Goal: Task Accomplishment & Management: Manage account settings

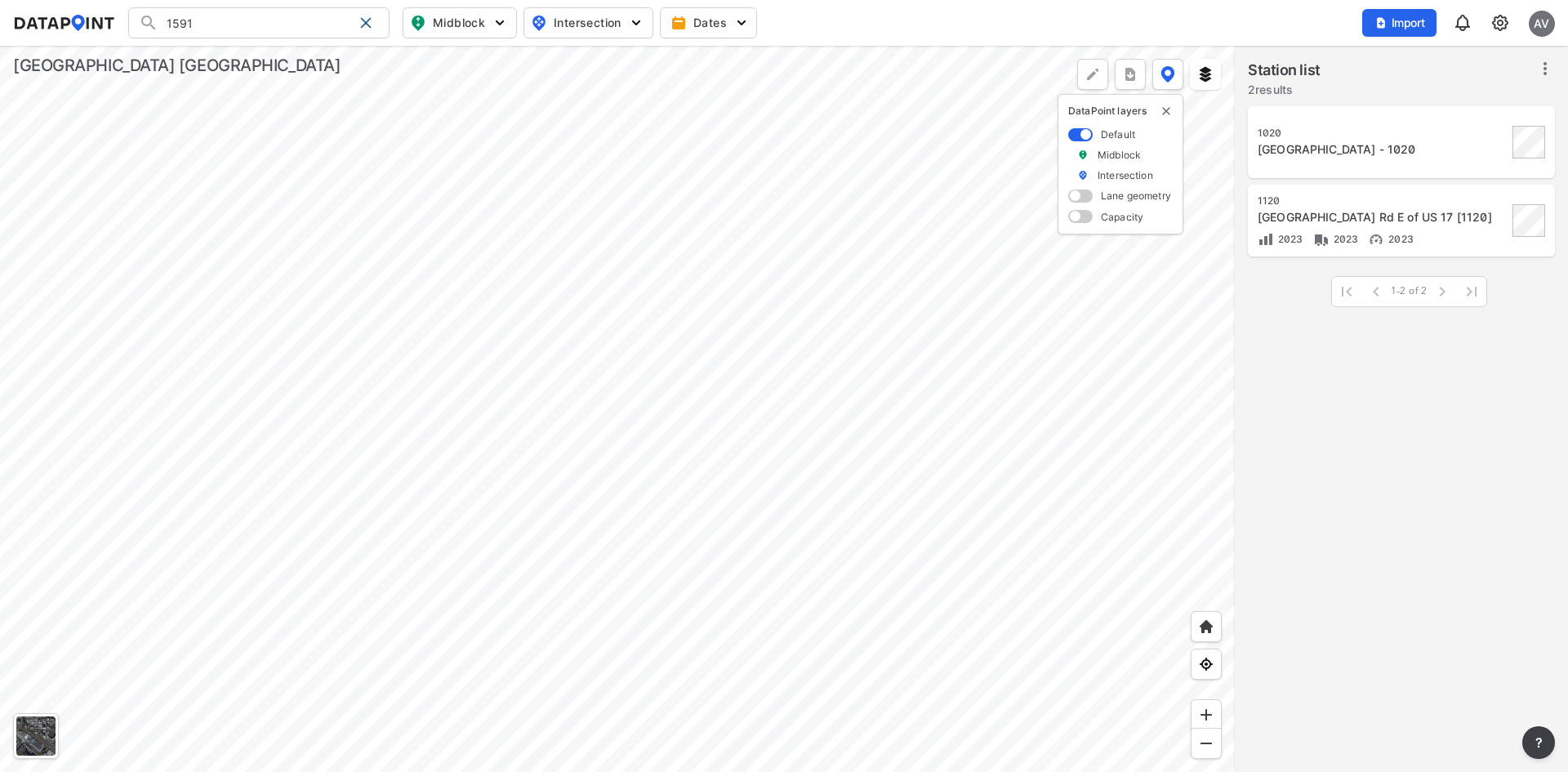
click at [1552, 24] on div "AV" at bounding box center [1541, 24] width 27 height 27
click at [1503, 86] on p "Log out" at bounding box center [1486, 94] width 137 height 29
click at [1446, 15] on span "Sign in" at bounding box center [1456, 23] width 38 height 17
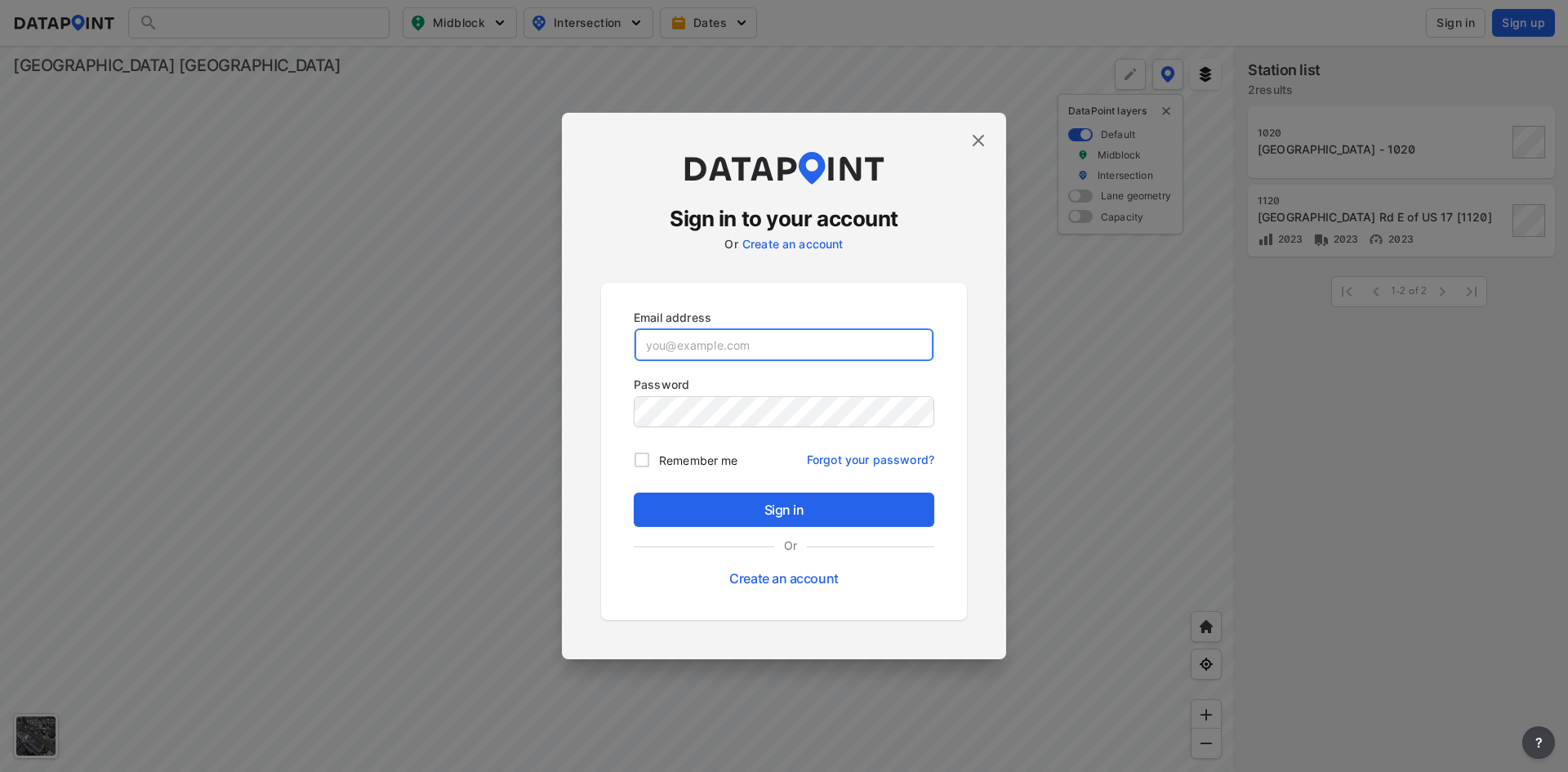
type input "[EMAIL_ADDRESS][DOMAIN_NAME]"
click at [980, 137] on img at bounding box center [978, 140] width 19 height 19
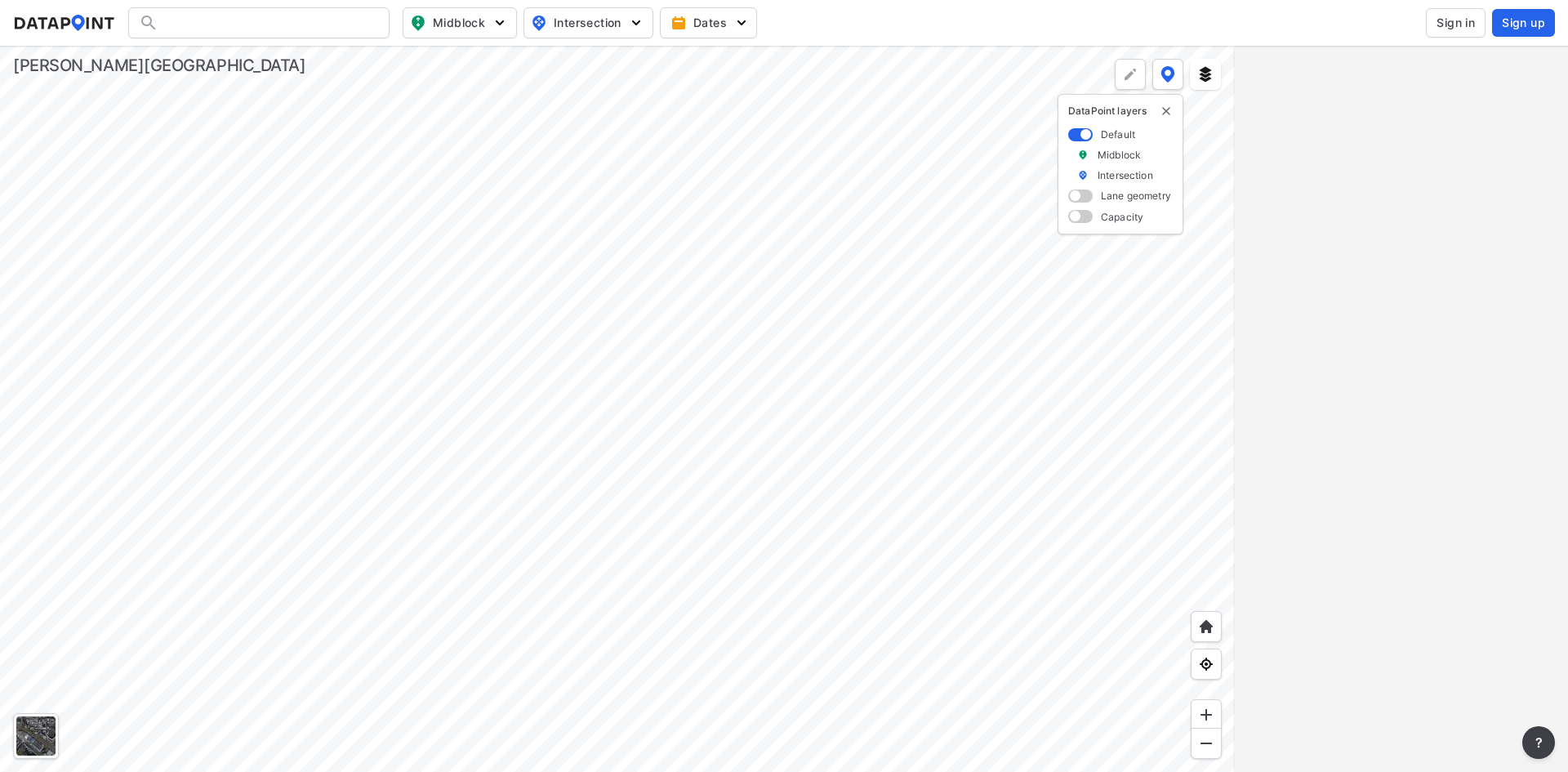
click at [1465, 24] on span "Sign in" at bounding box center [1456, 23] width 38 height 17
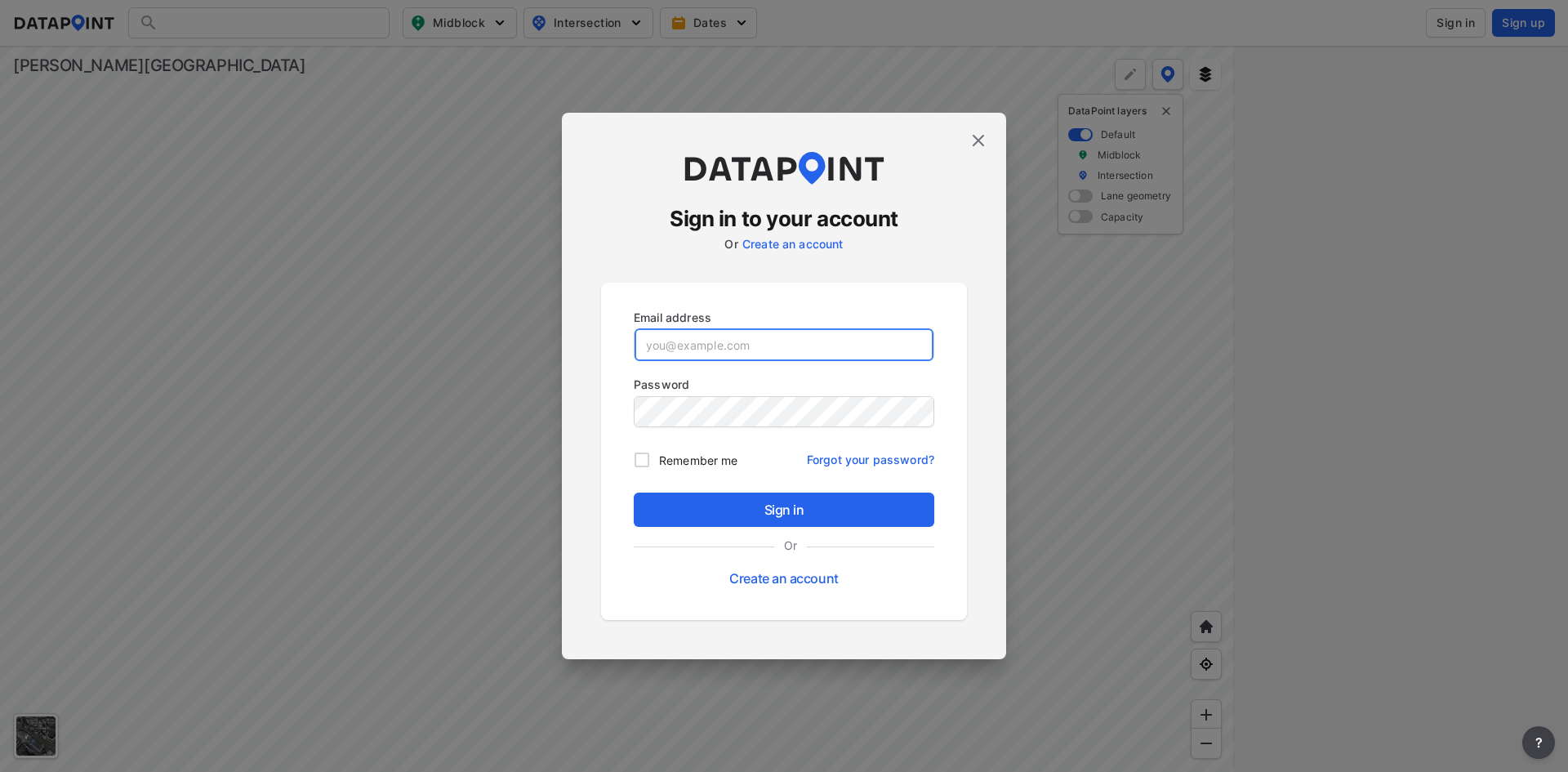
type input "[EMAIL_ADDRESS][DOMAIN_NAME]"
click at [763, 491] on div "Sign in Or Create an account" at bounding box center [784, 543] width 313 height 115
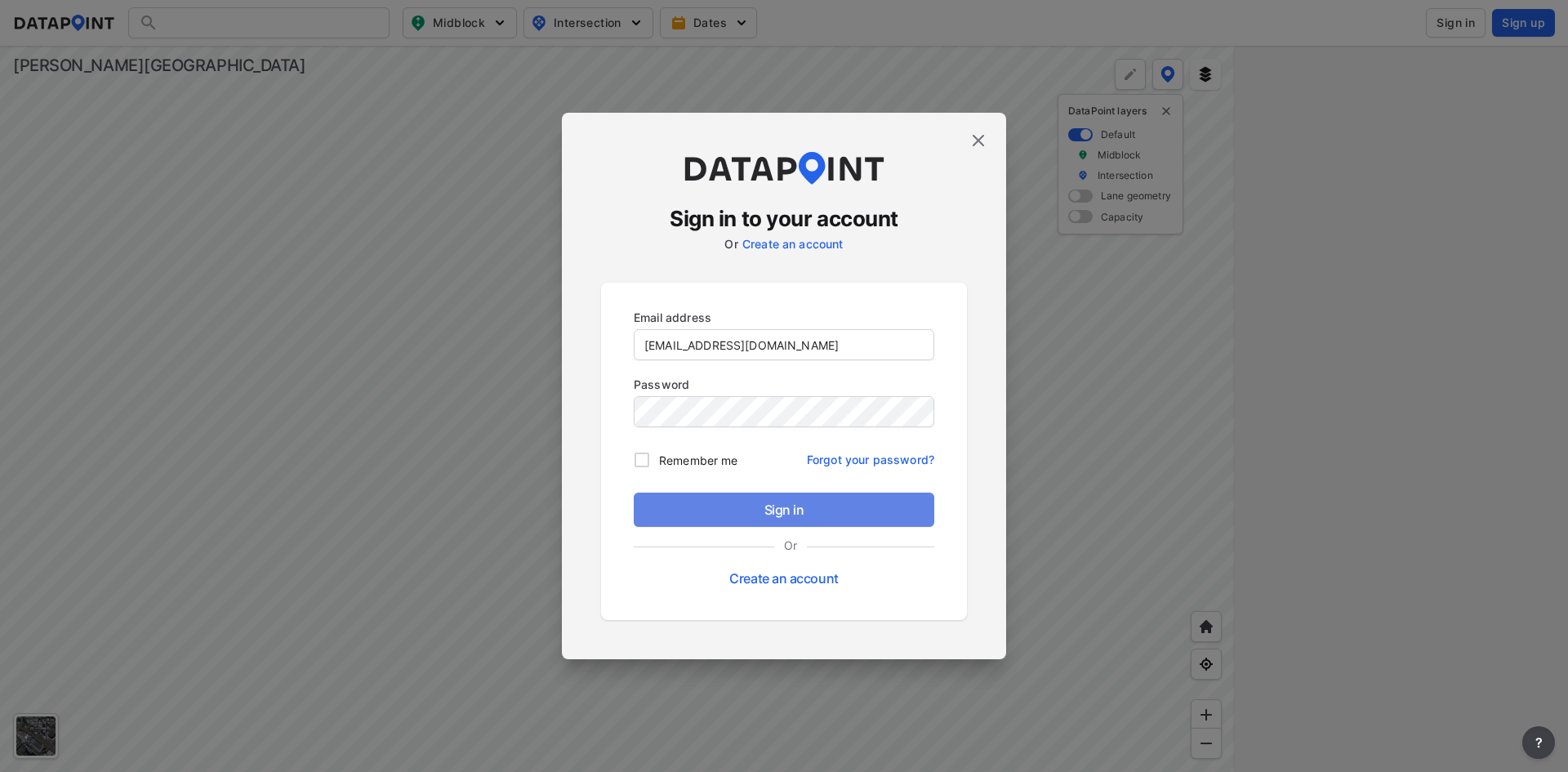
click at [760, 508] on span "Sign in" at bounding box center [784, 509] width 274 height 19
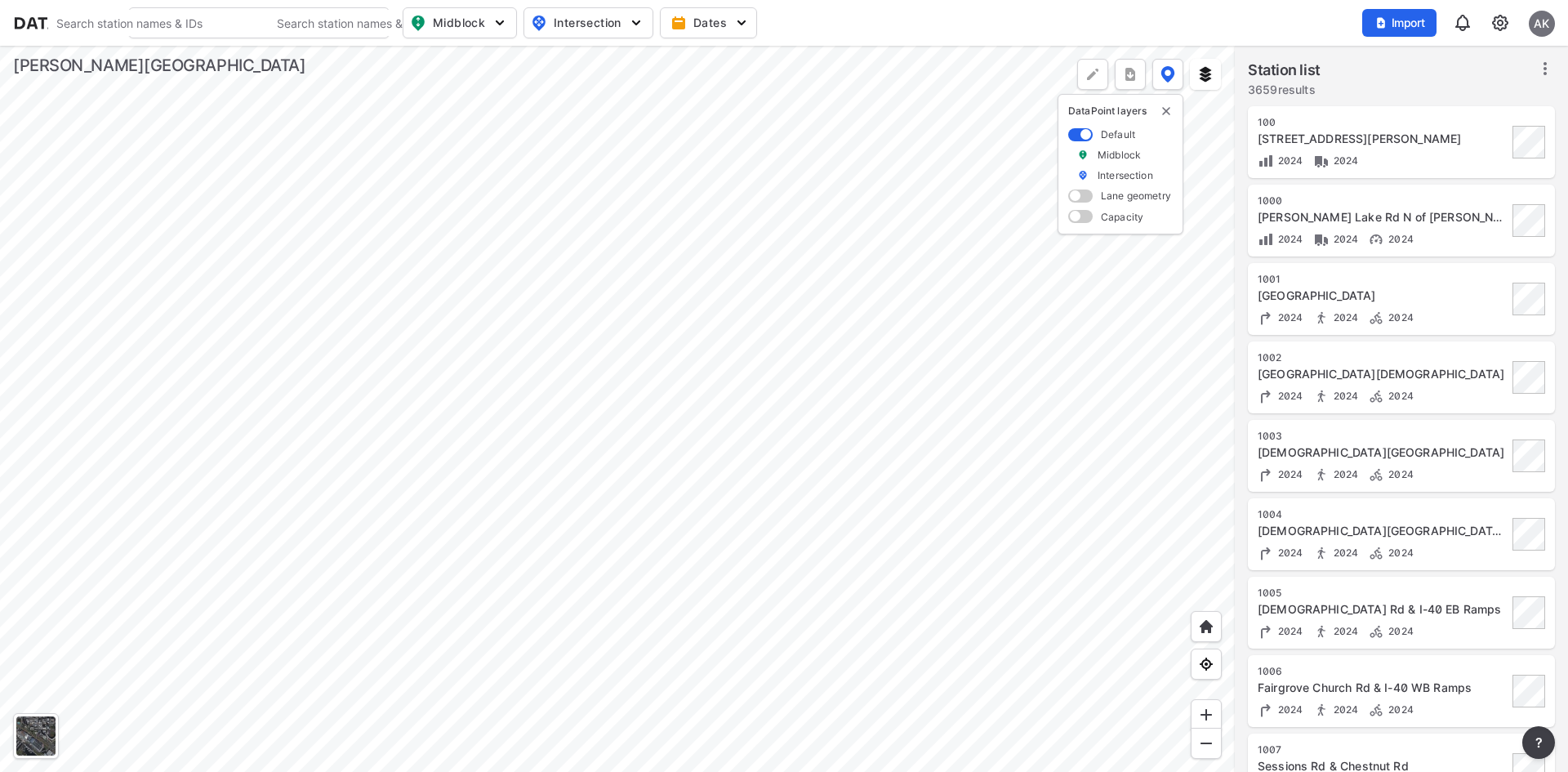
click at [1508, 28] on img at bounding box center [1499, 22] width 19 height 19
click at [1419, 115] on link "Station management" at bounding box center [1430, 122] width 140 height 17
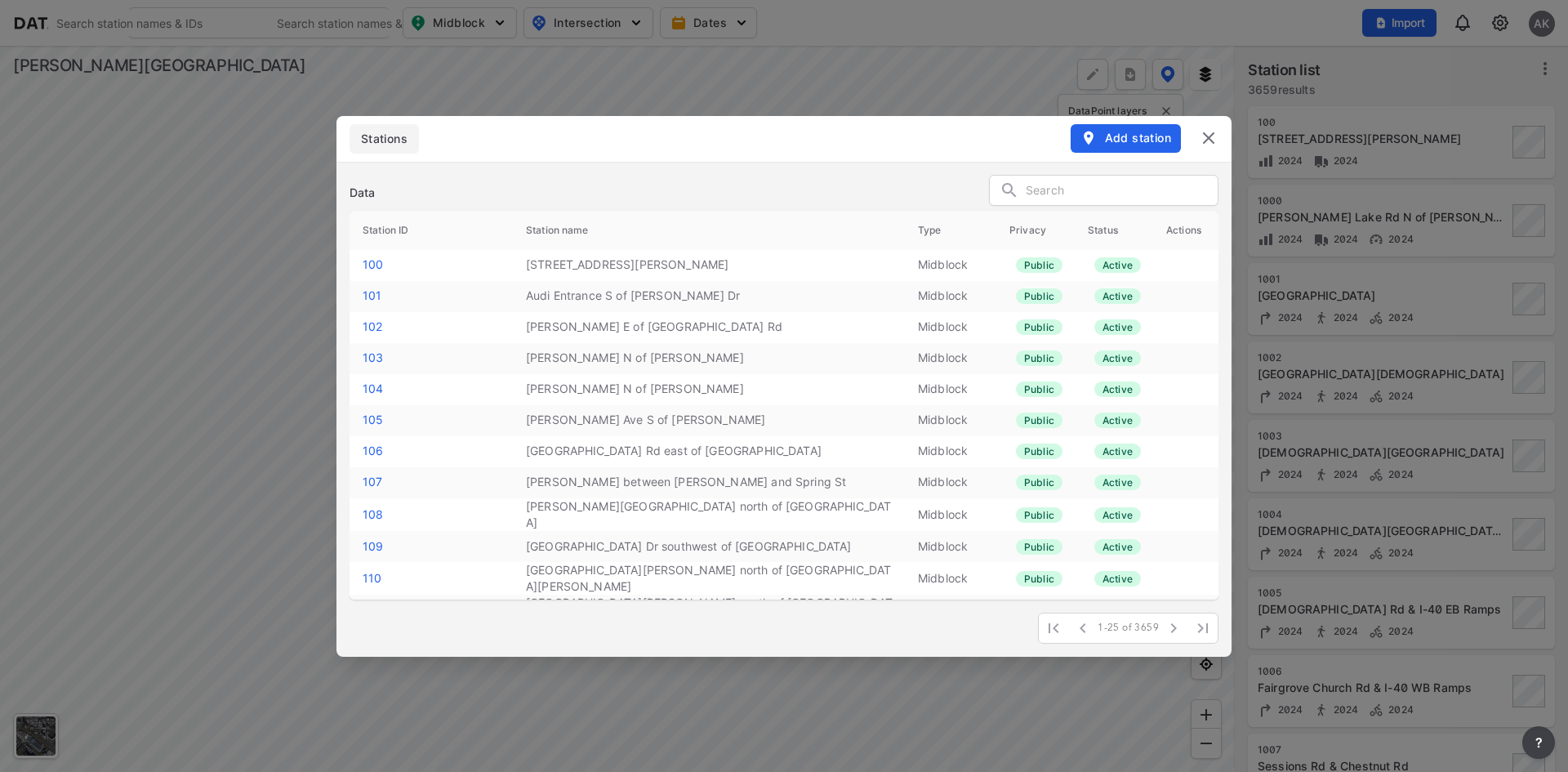
click at [1077, 182] on input "text" at bounding box center [1121, 191] width 192 height 25
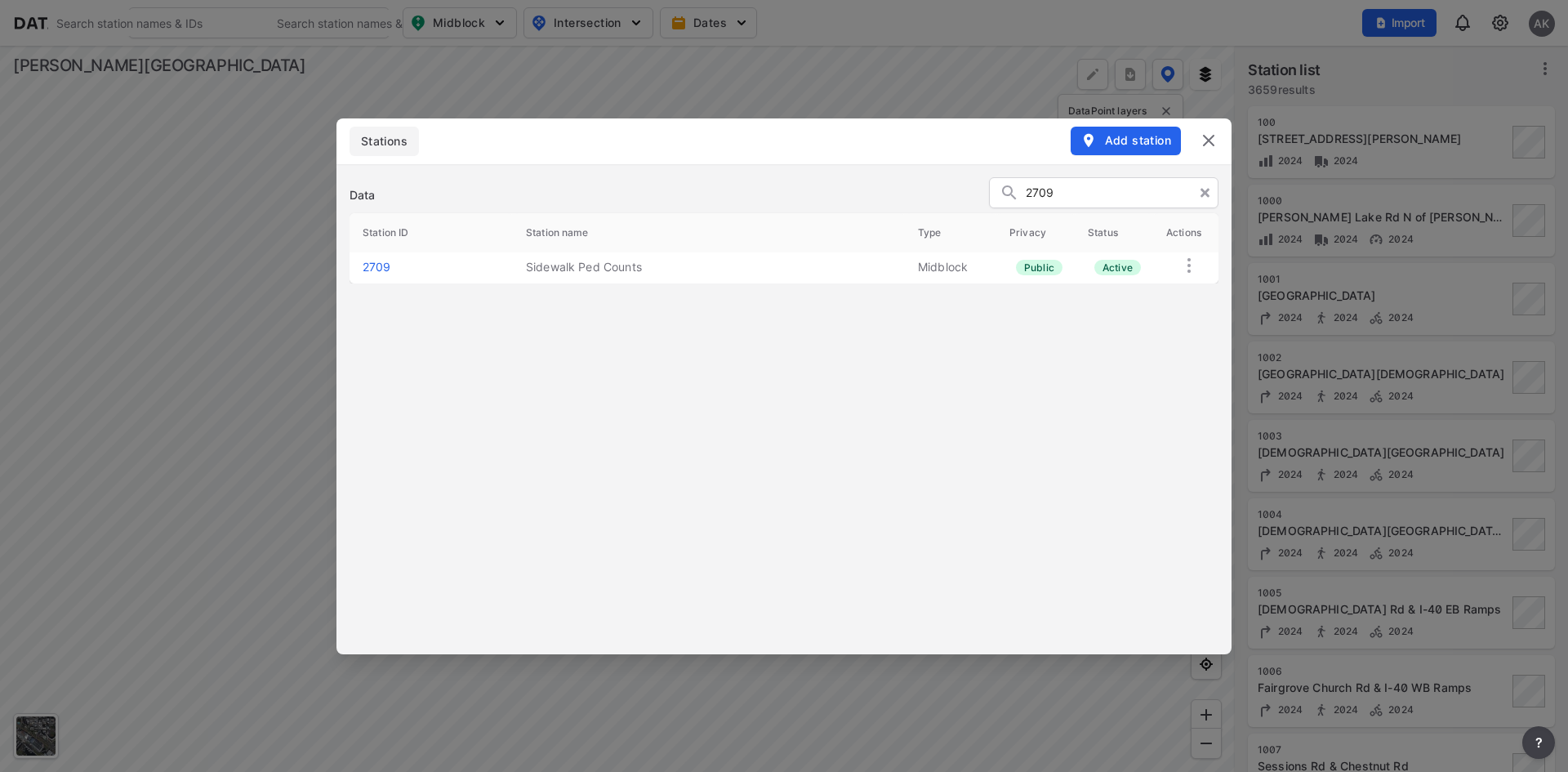
type input "2709"
click at [1189, 261] on img at bounding box center [1189, 265] width 19 height 19
click at [1168, 278] on label "Delete" at bounding box center [1162, 280] width 35 height 17
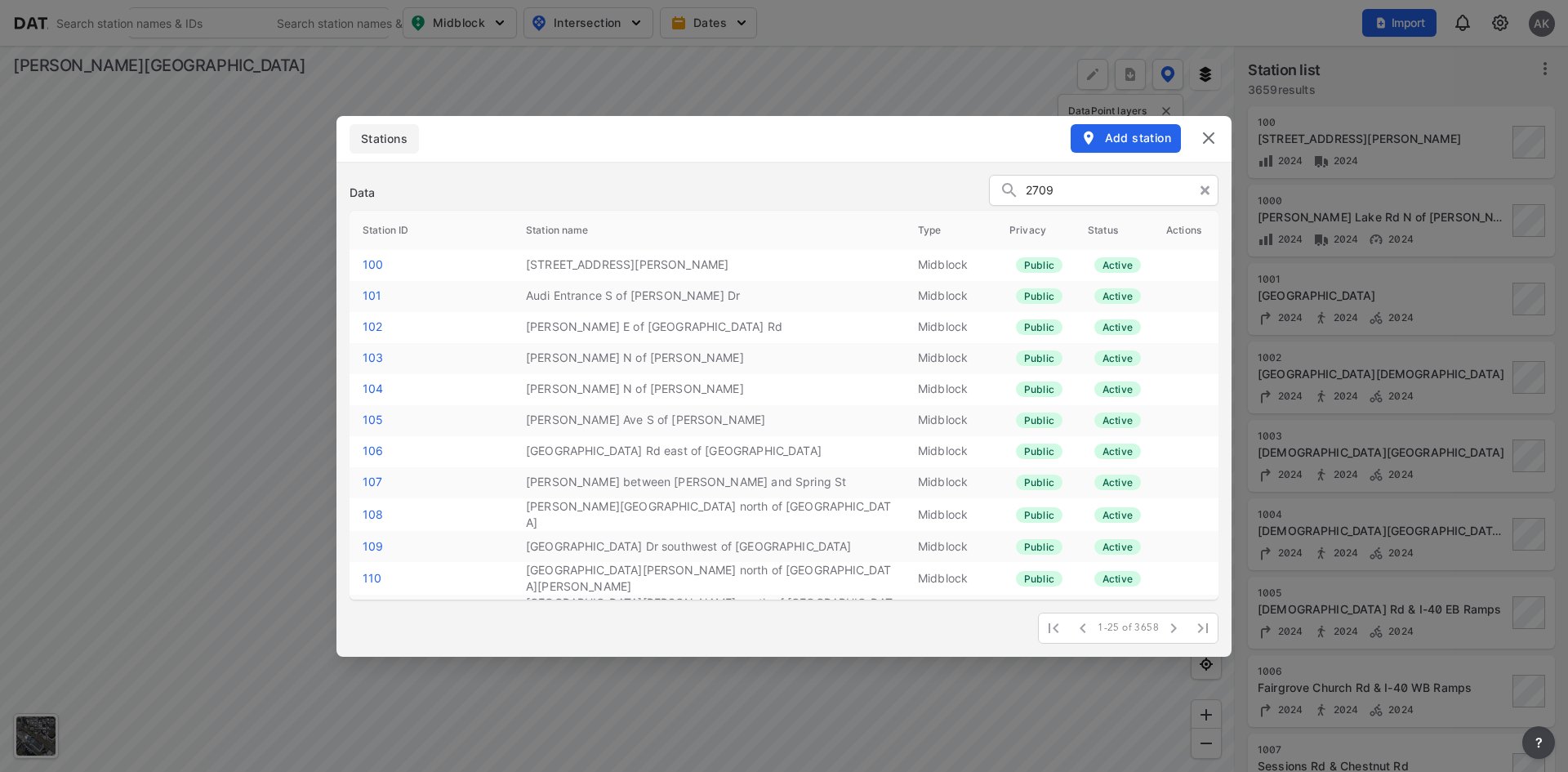
click at [1212, 144] on img at bounding box center [1208, 138] width 19 height 19
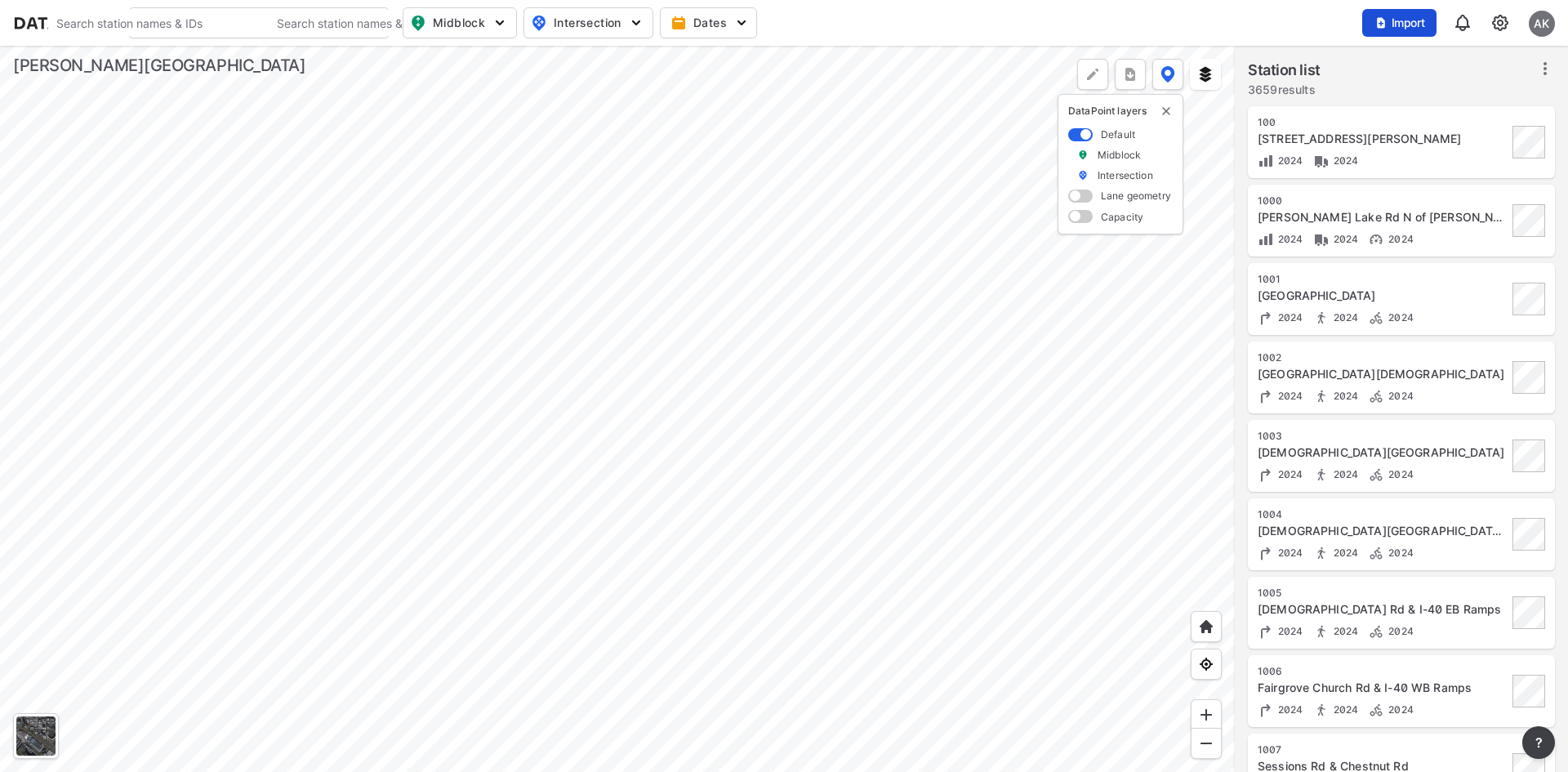
click at [1402, 26] on span "Import" at bounding box center [1399, 23] width 55 height 17
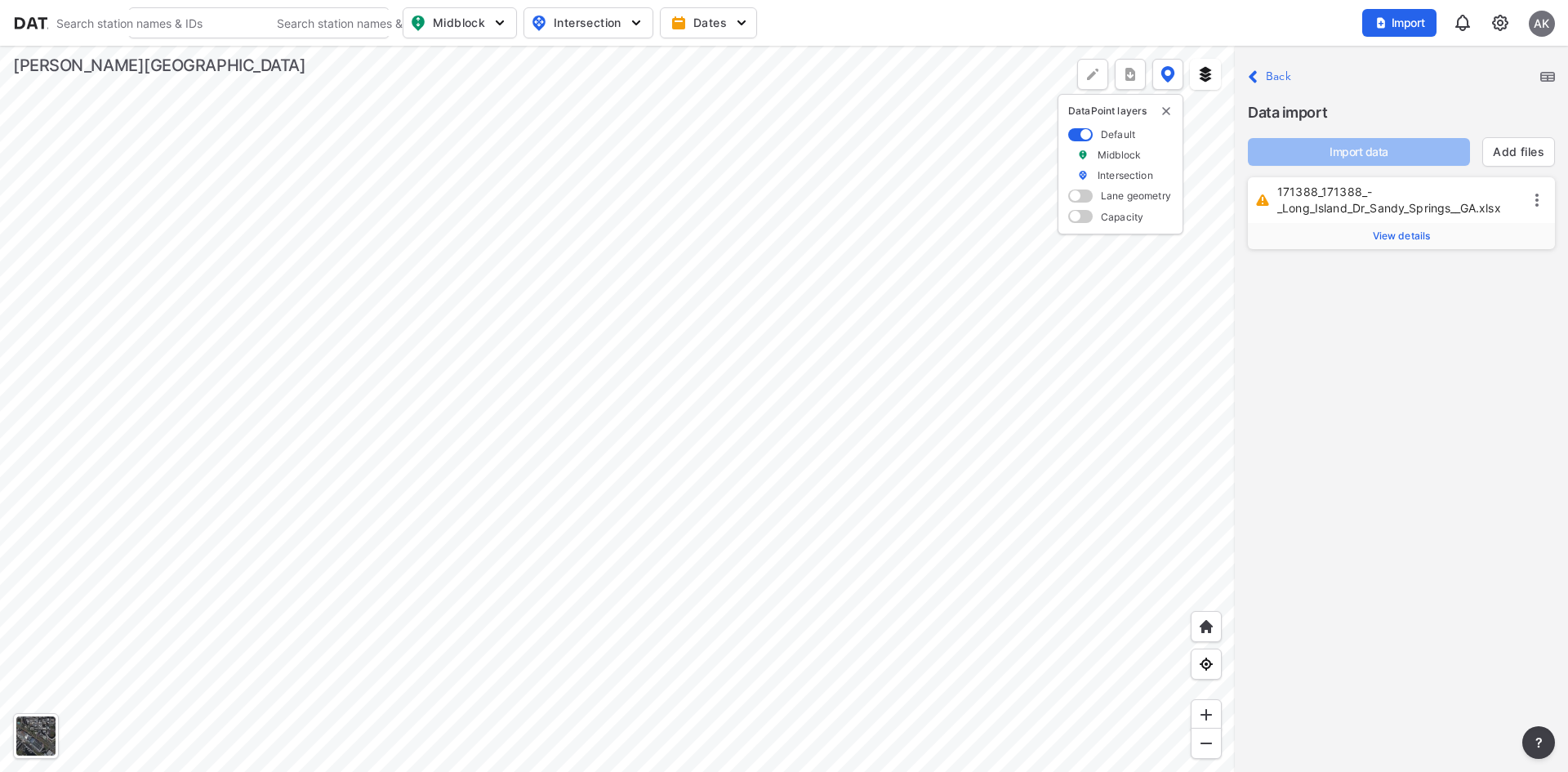
click at [1399, 239] on span "View details" at bounding box center [1401, 236] width 58 height 13
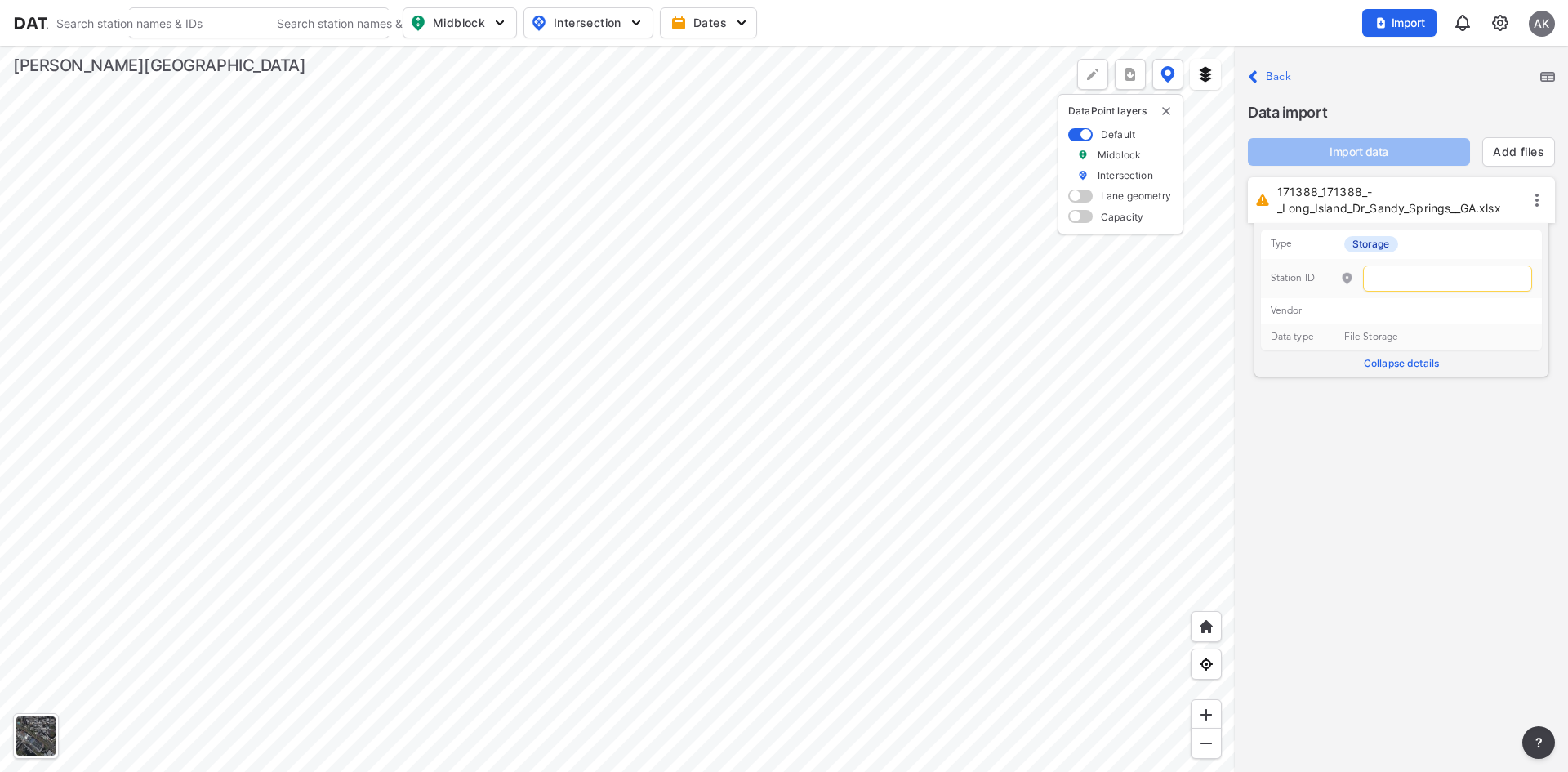
click at [1391, 273] on input "text" at bounding box center [1447, 279] width 169 height 27
click at [1339, 314] on span ") Kitty Hawk Dr & [GEOGRAPHIC_DATA] Dr [GEOGRAPHIC_DATA]" at bounding box center [1365, 323] width 261 height 36
type input "2708"
click at [1376, 150] on span "Import data" at bounding box center [1359, 152] width 196 height 17
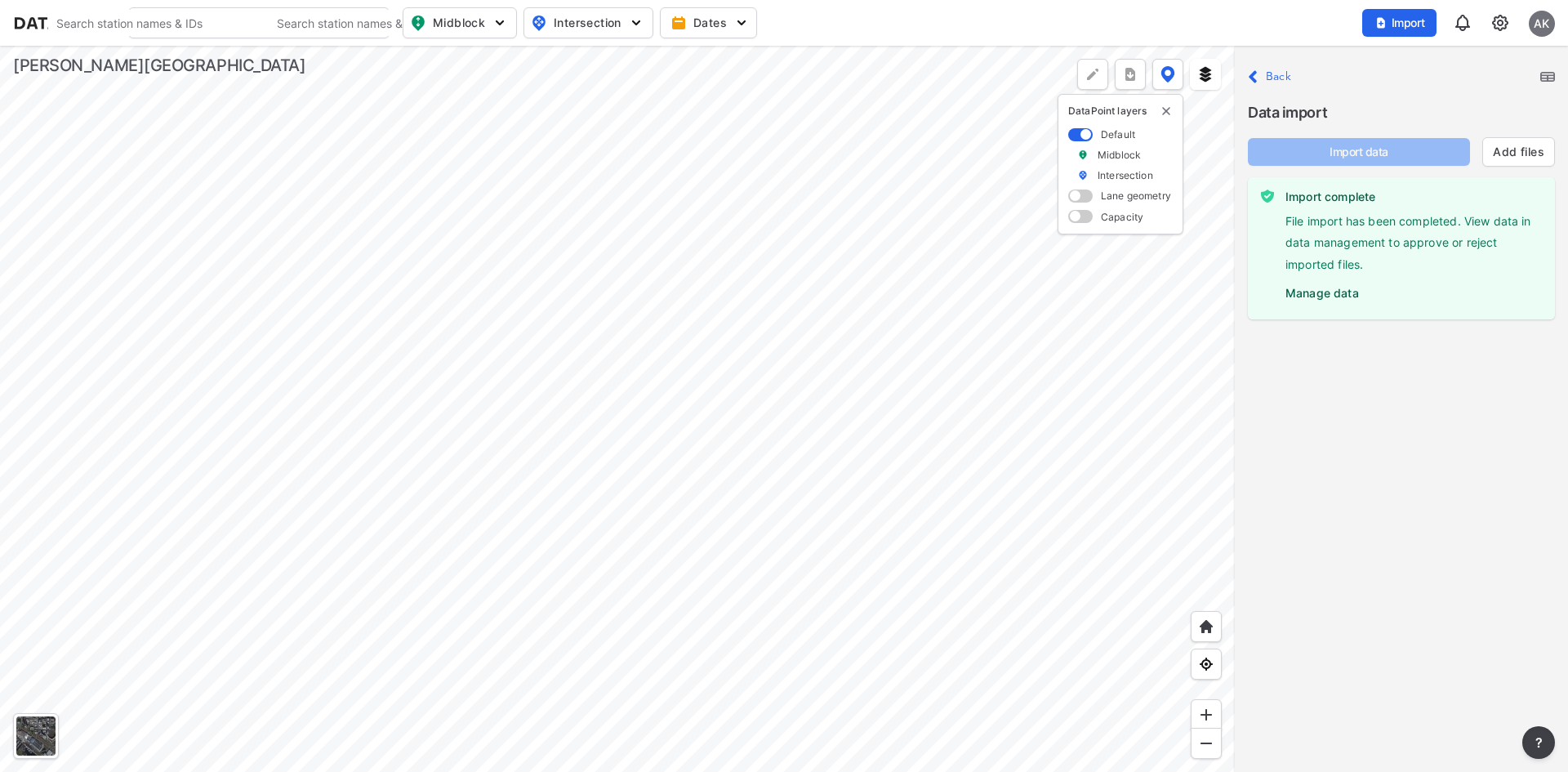
click at [1276, 73] on label "Back" at bounding box center [1278, 77] width 26 height 11
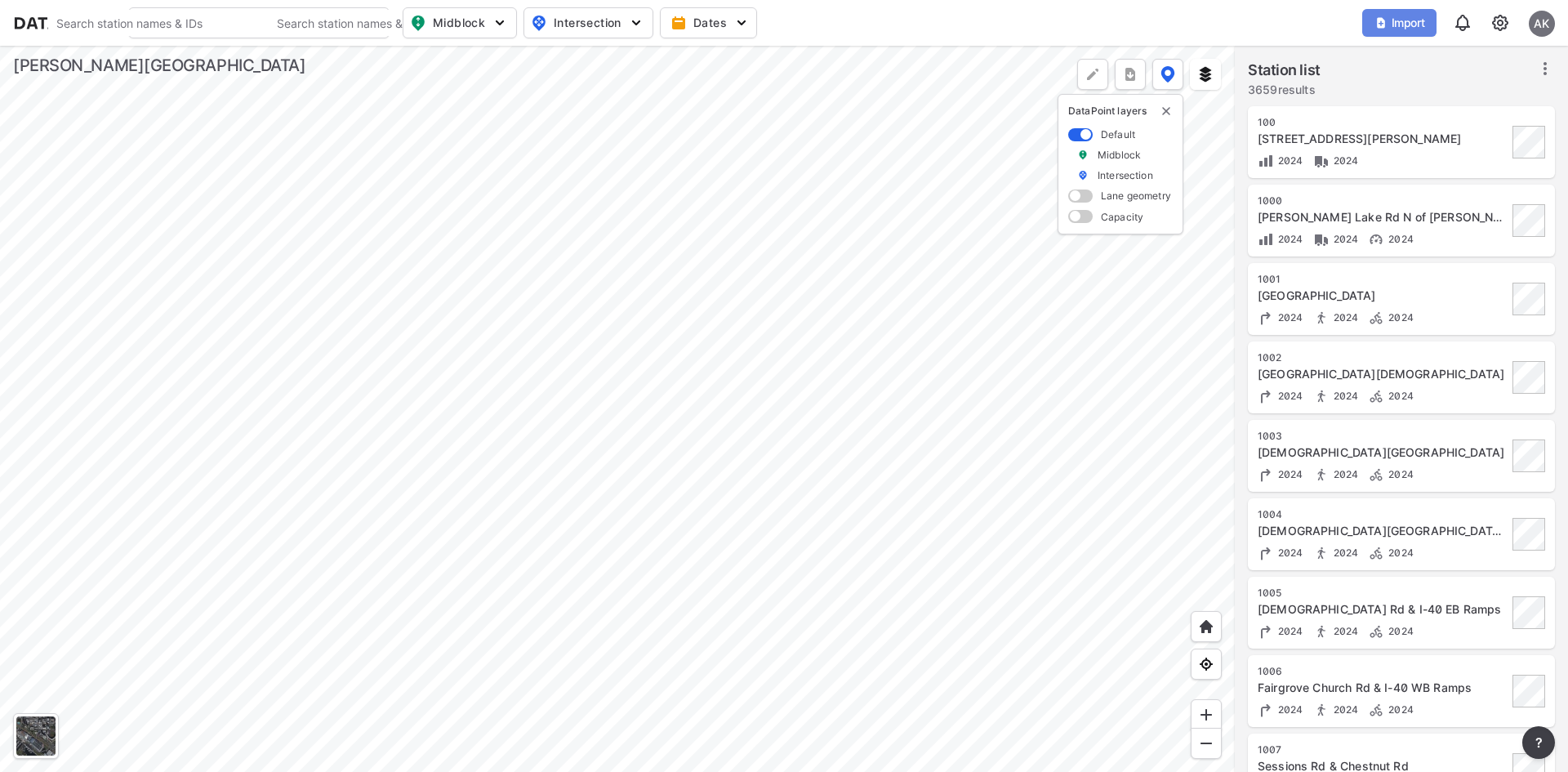
click at [1391, 21] on span "Import" at bounding box center [1399, 23] width 55 height 17
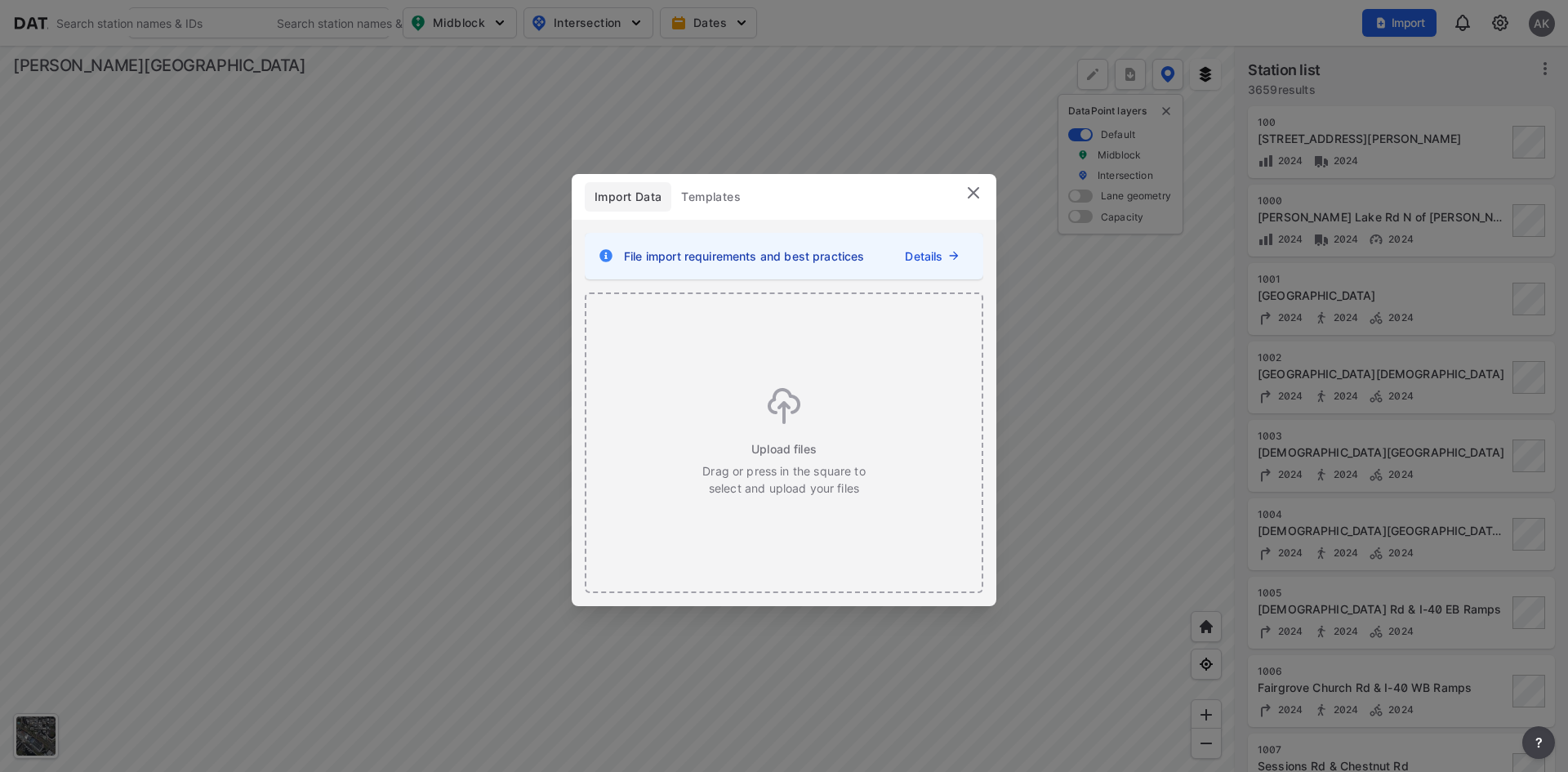
click at [978, 192] on img at bounding box center [973, 193] width 19 height 19
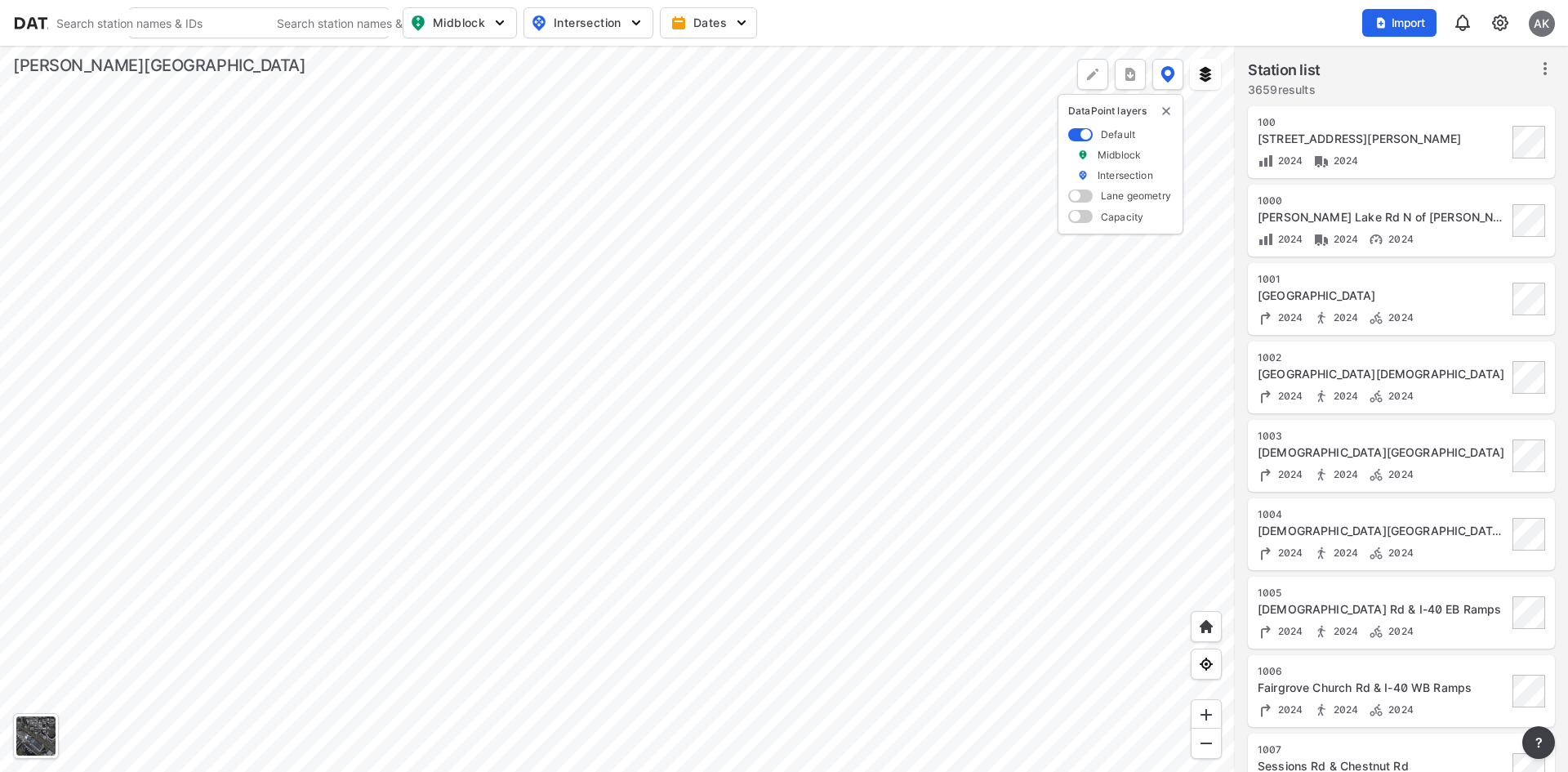
click at [177, 17] on input "Search" at bounding box center [159, 23] width 221 height 27
click at [79, 60] on li "( 2668 ) Corridor 1" at bounding box center [148, 56] width 261 height 29
type input "(2668) Corridor 1"
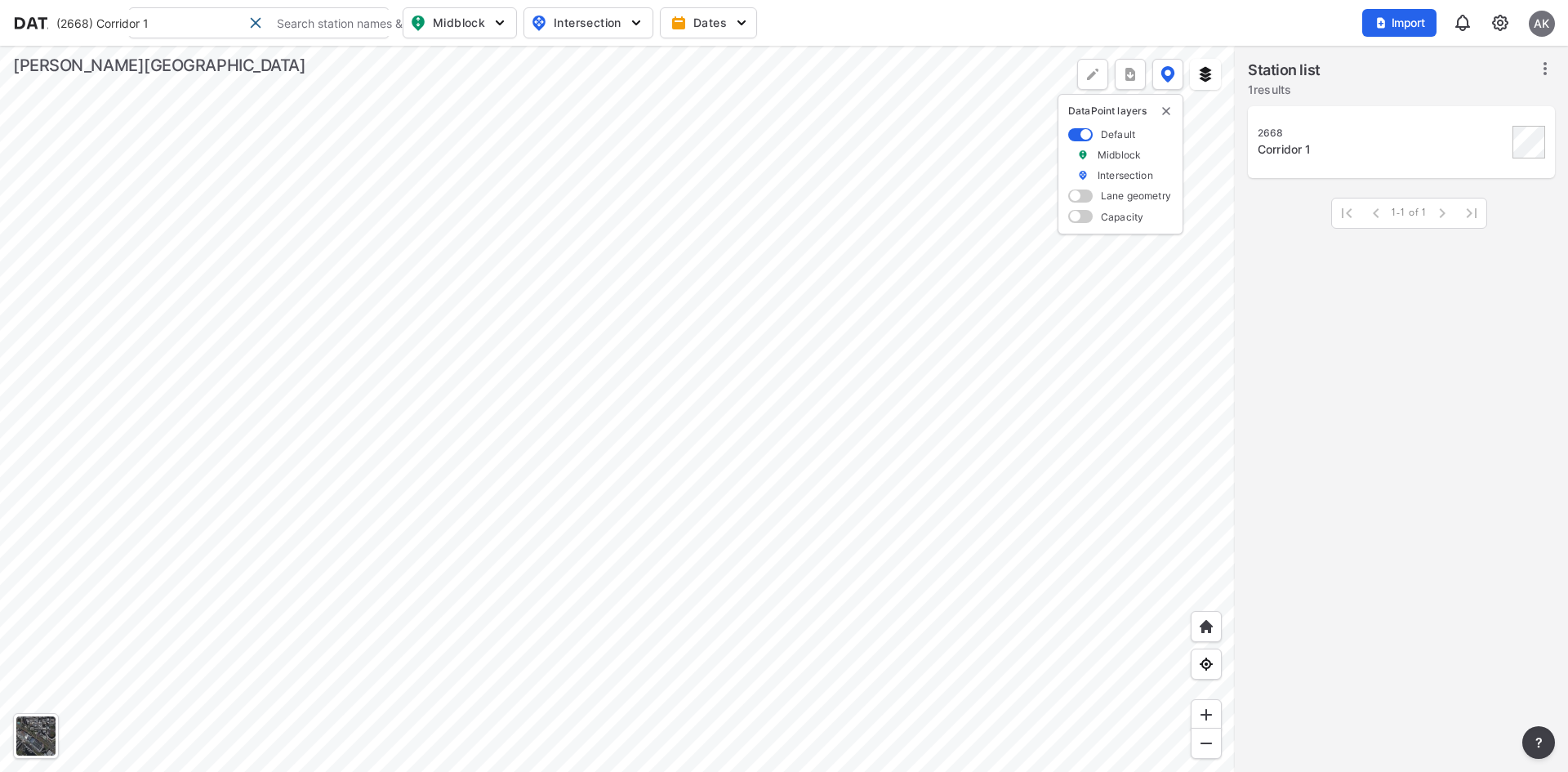
click at [1310, 148] on div "Corridor 1" at bounding box center [1382, 149] width 250 height 17
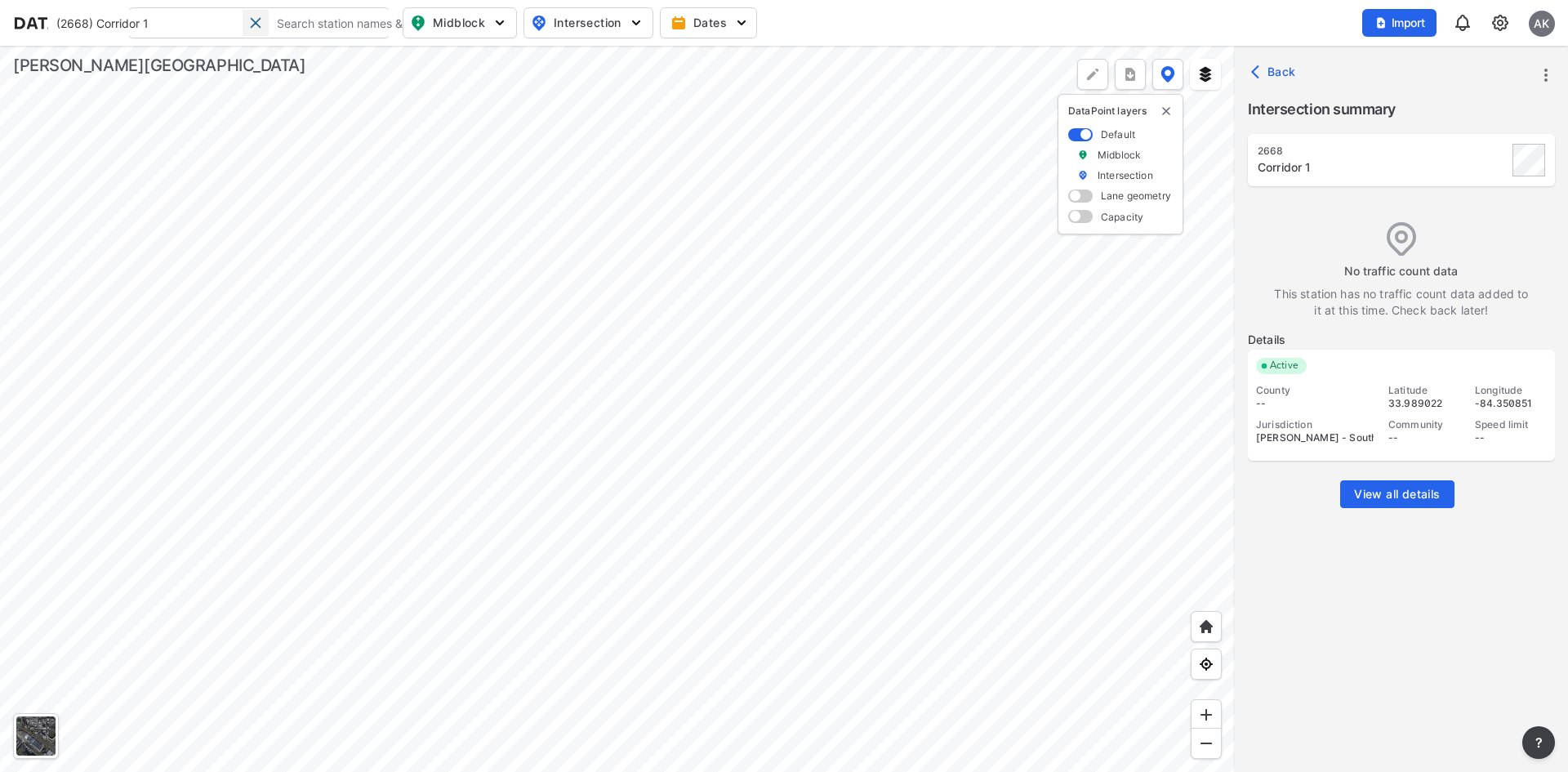
click at [247, 24] on div at bounding box center [256, 23] width 27 height 27
click at [1418, 23] on span "Import" at bounding box center [1399, 23] width 55 height 17
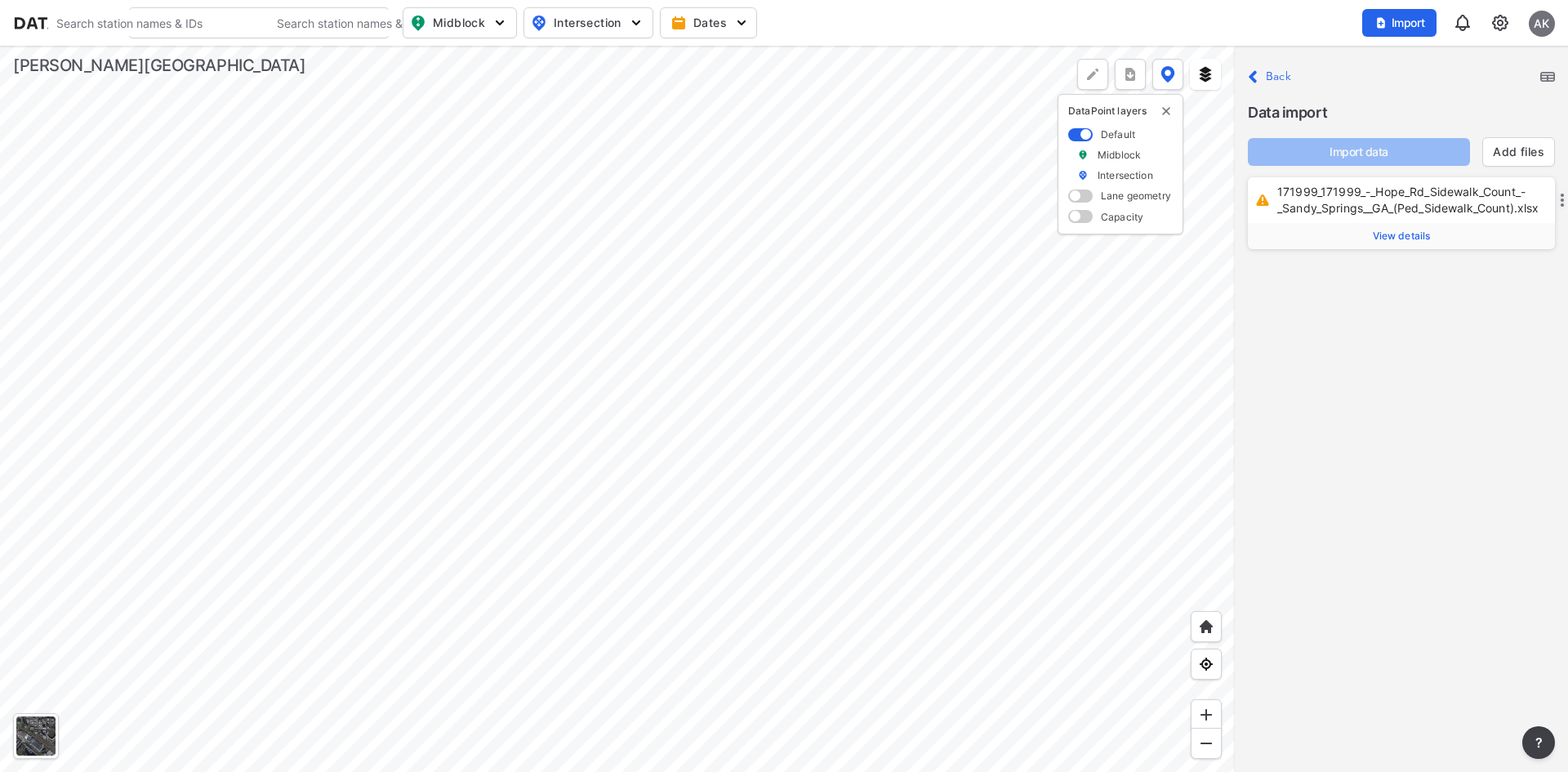
click at [1534, 346] on div "Close Back Data import Import data Add files 171999_171999_-_Hope_Rd_Sidewalk_C…" at bounding box center [1401, 409] width 334 height 726
click at [1505, 154] on link "Add files" at bounding box center [1519, 152] width 51 height 17
drag, startPoint x: 1529, startPoint y: 379, endPoint x: 1525, endPoint y: 335, distance: 44.2
click at [1529, 380] on div "Close Back Data import Import data Add files 171999_171999_-_Hope_Rd_Sidewalk_C…" at bounding box center [1401, 409] width 334 height 726
click at [1512, 159] on link "Add files" at bounding box center [1519, 152] width 51 height 17
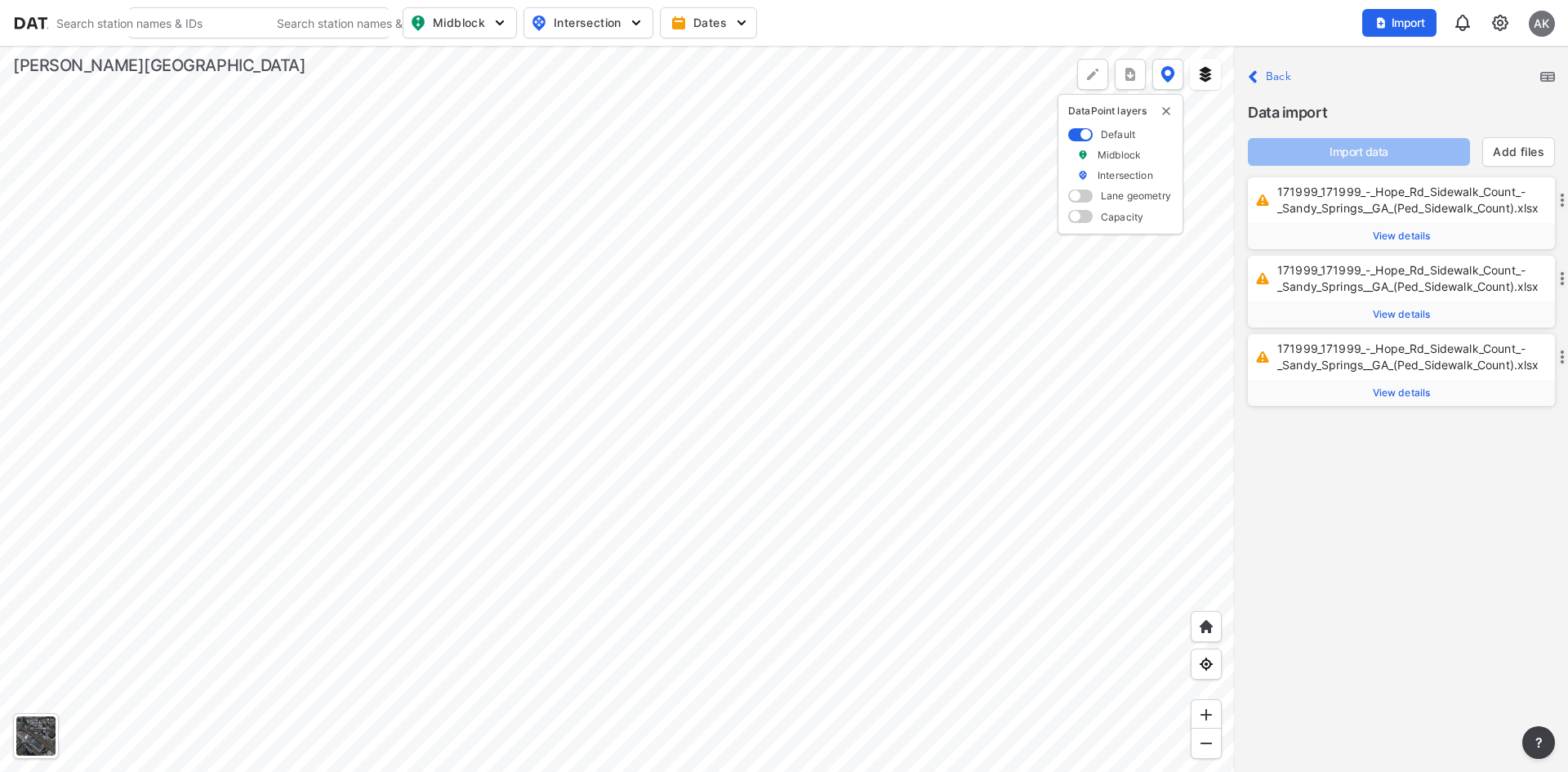
drag, startPoint x: 1493, startPoint y: 519, endPoint x: 1492, endPoint y: 492, distance: 27.0
click at [1492, 520] on div "Close Back Data import Import data Add files 171999_171999_-_Hope_Rd_Sidewalk_C…" at bounding box center [1401, 409] width 334 height 726
click at [1513, 141] on button "Add files" at bounding box center [1518, 152] width 72 height 29
click at [1507, 156] on link "Add files" at bounding box center [1519, 152] width 51 height 17
click at [1523, 150] on link "Add files" at bounding box center [1519, 152] width 51 height 17
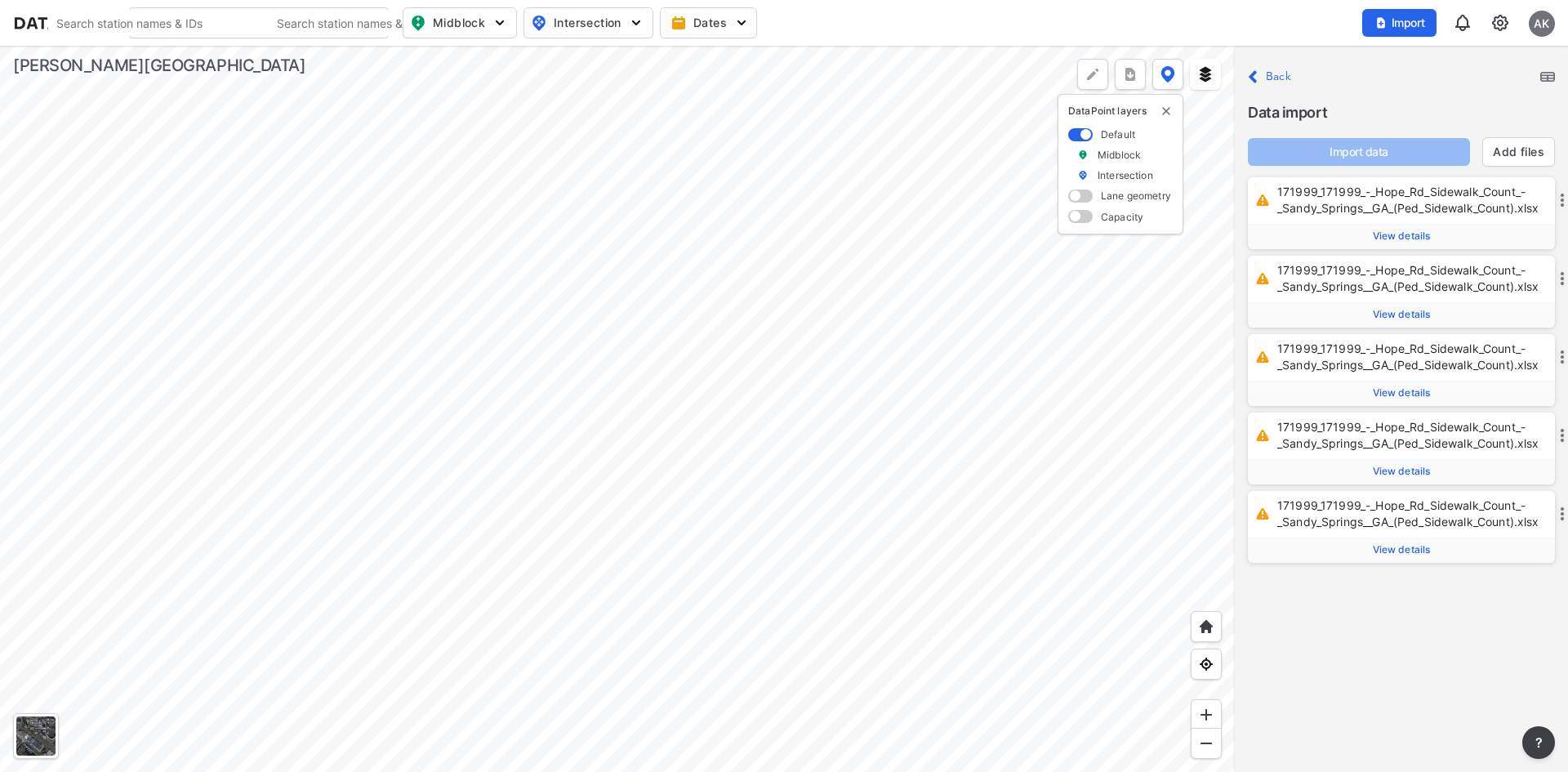
click at [1508, 154] on link "Add files" at bounding box center [1519, 152] width 51 height 17
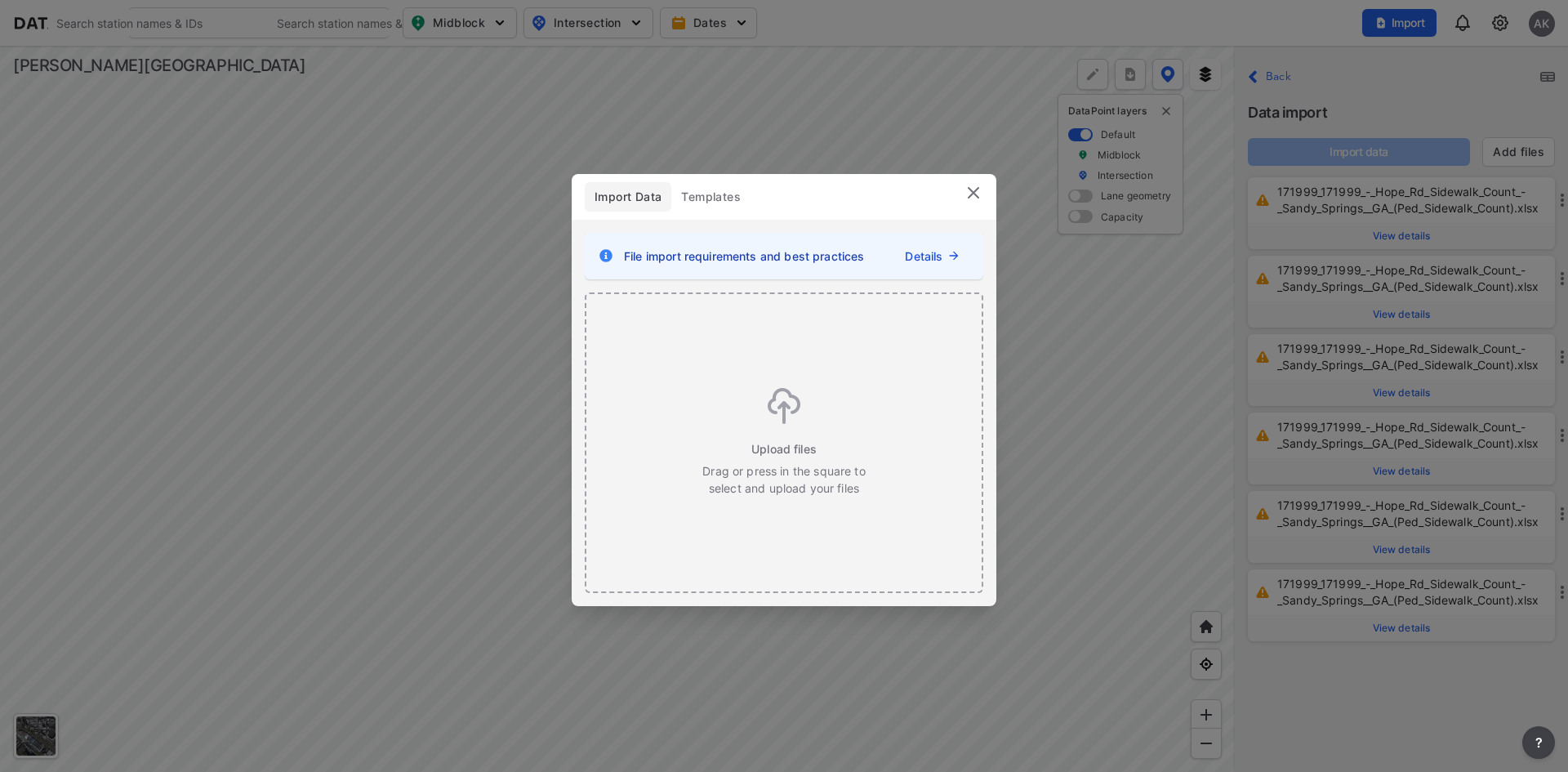
click at [1489, 157] on button "Add files" at bounding box center [1518, 152] width 72 height 29
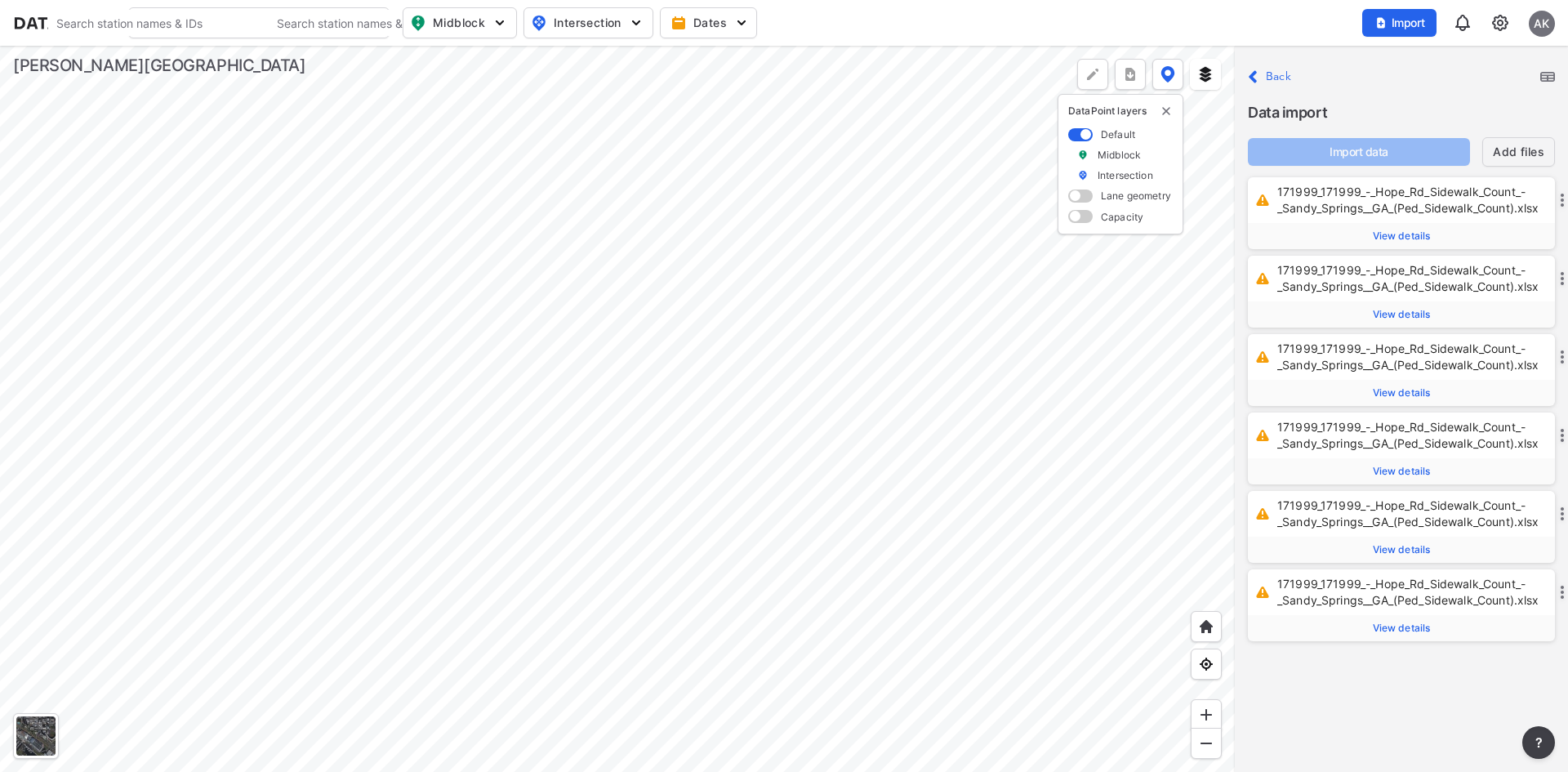
click at [1507, 153] on link "Add files" at bounding box center [1519, 152] width 51 height 17
click at [1515, 164] on button "Add files" at bounding box center [1518, 152] width 72 height 29
click at [1502, 159] on button "Add files" at bounding box center [1518, 152] width 72 height 29
click at [1517, 160] on button "Add files" at bounding box center [1518, 152] width 72 height 29
click at [1551, 83] on div "Close Back" at bounding box center [1401, 77] width 307 height 22
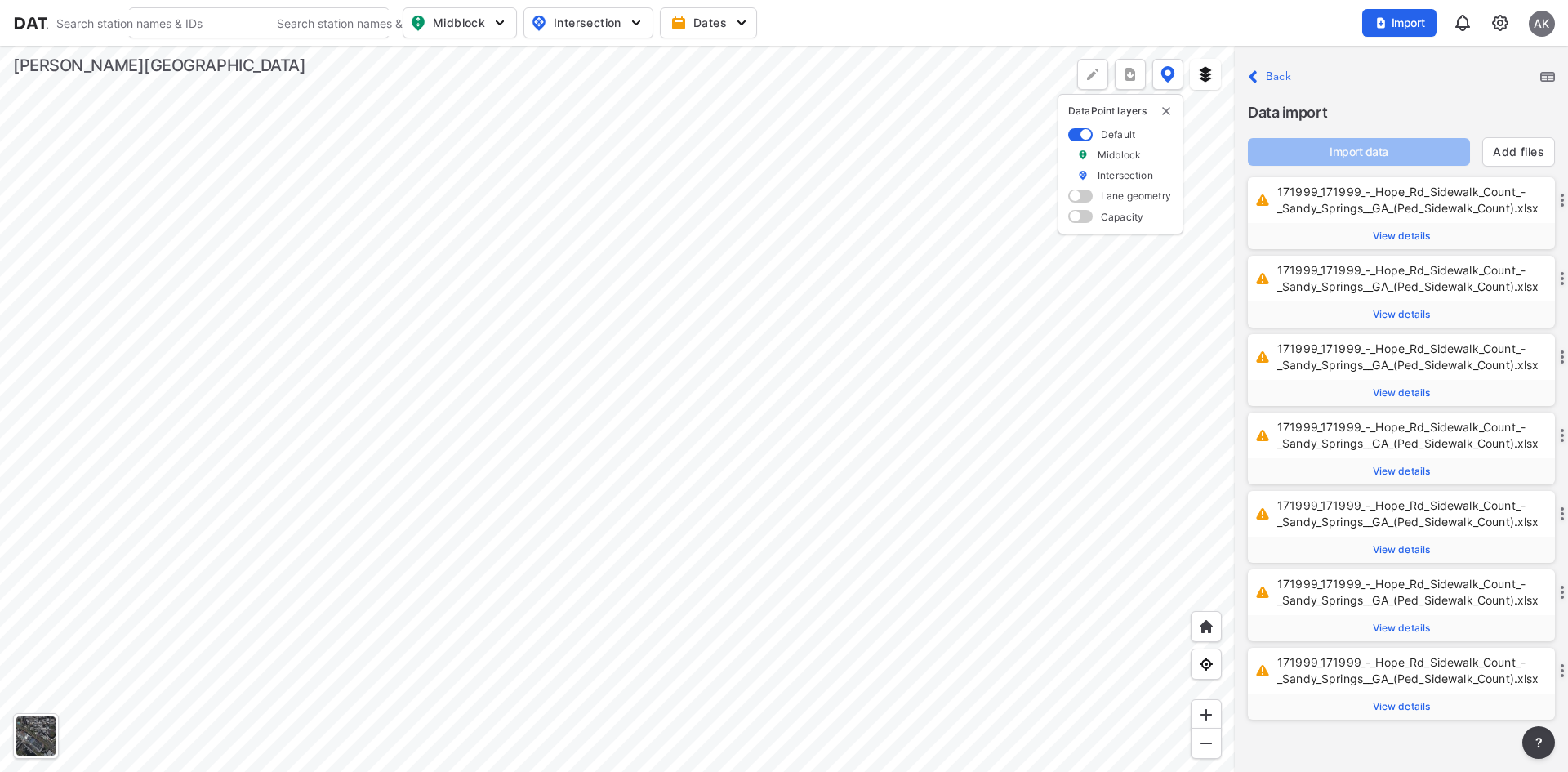
click at [1542, 89] on div "Data import" at bounding box center [1401, 105] width 307 height 36
click at [1546, 77] on img at bounding box center [1548, 76] width 15 height 10
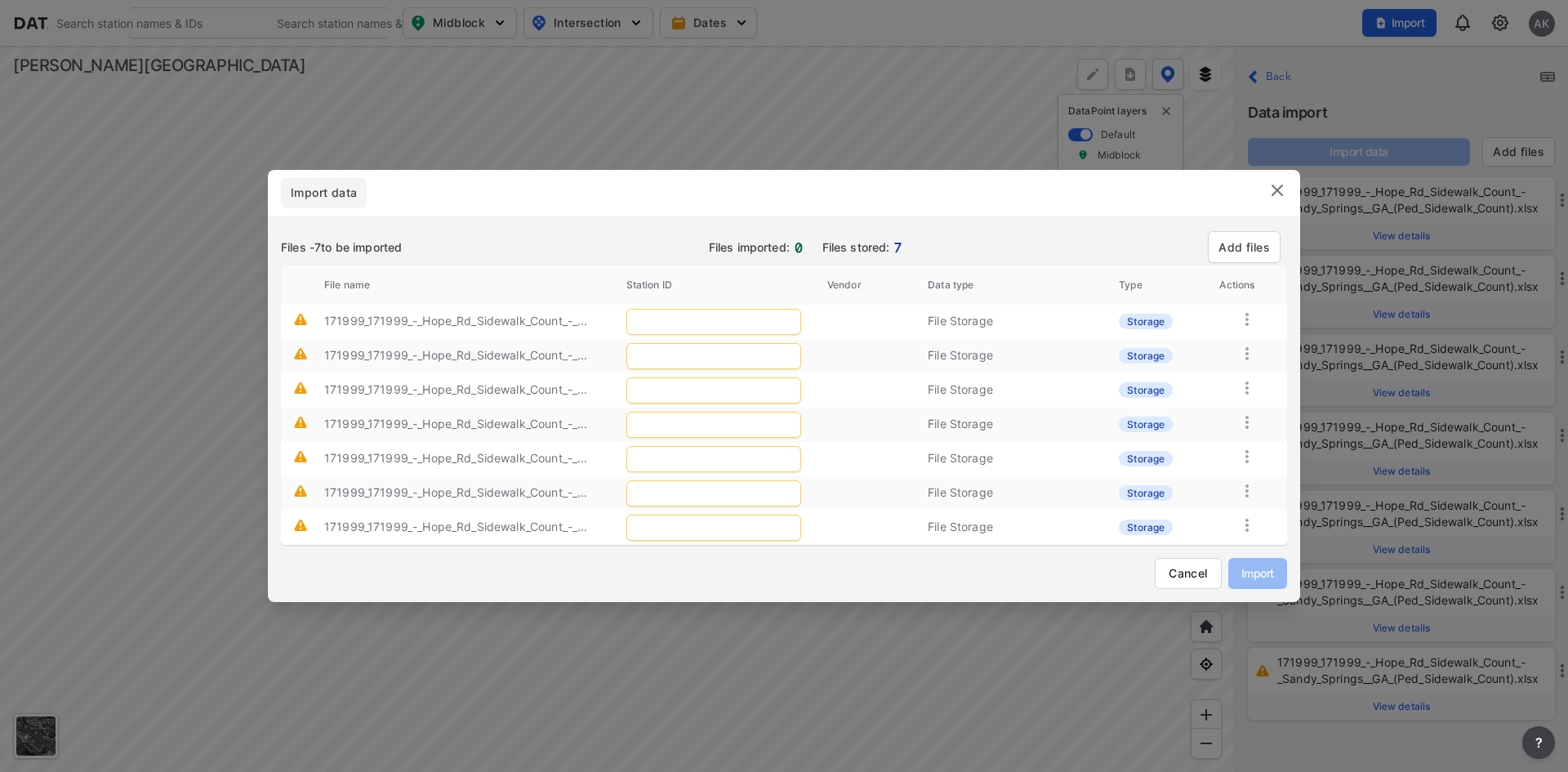
click at [733, 330] on input "text" at bounding box center [714, 322] width 175 height 27
type input "2668"
type input "2669"
type input "2670"
type input "2671"
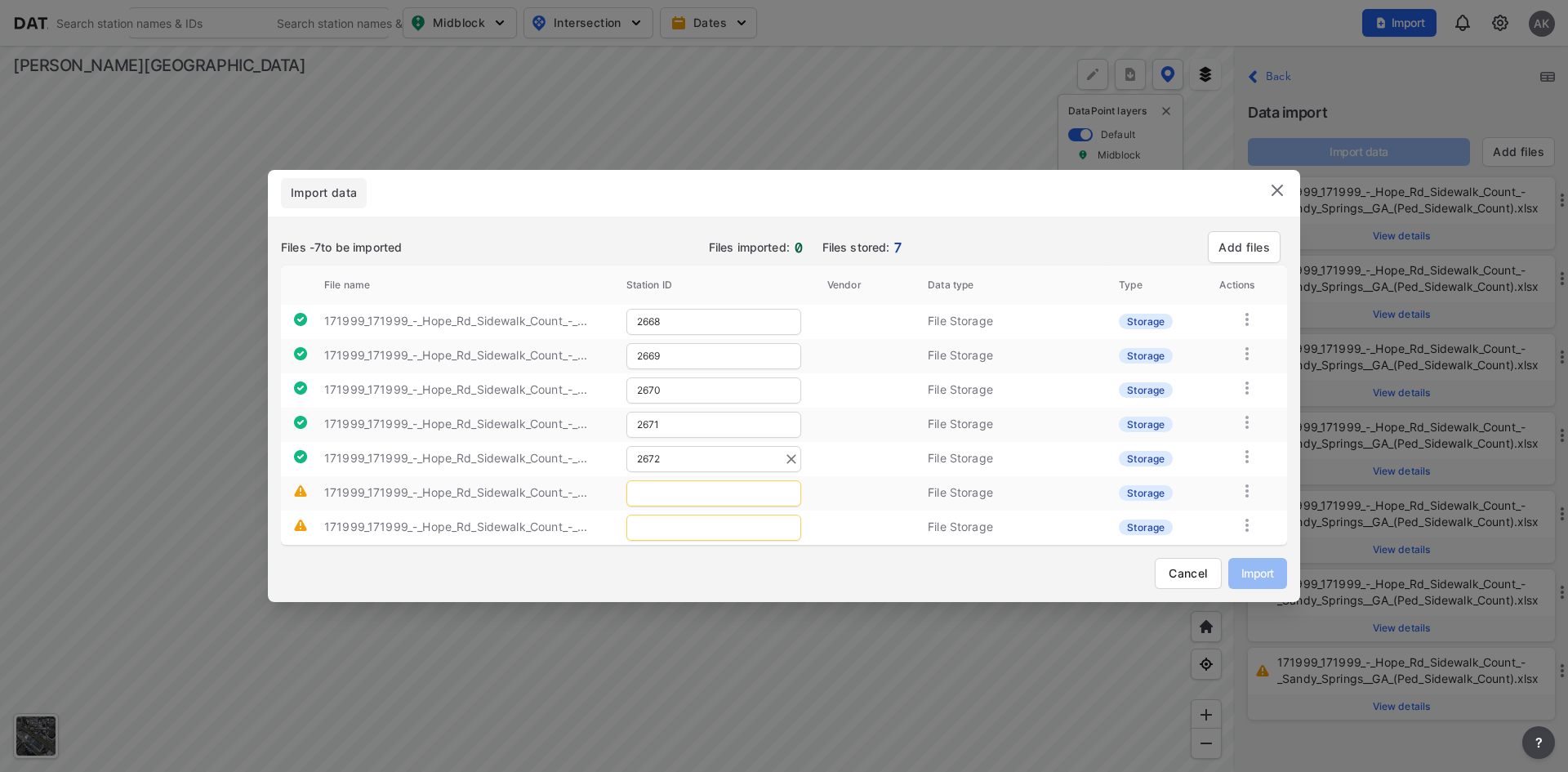
type input "2672"
type input "2673"
type input "2674"
click at [1242, 573] on span "Import" at bounding box center [1258, 573] width 33 height 17
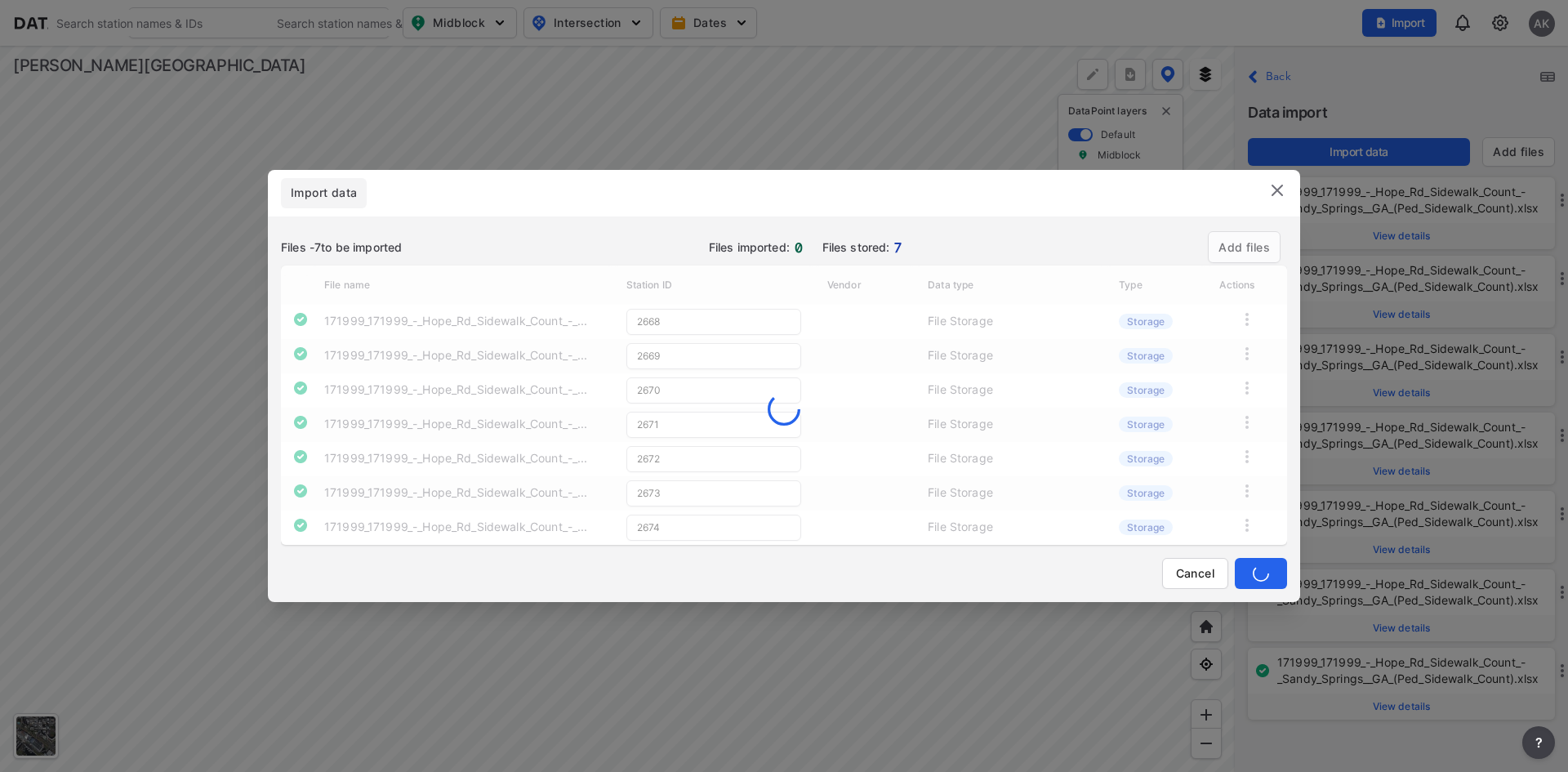
type input "2671"
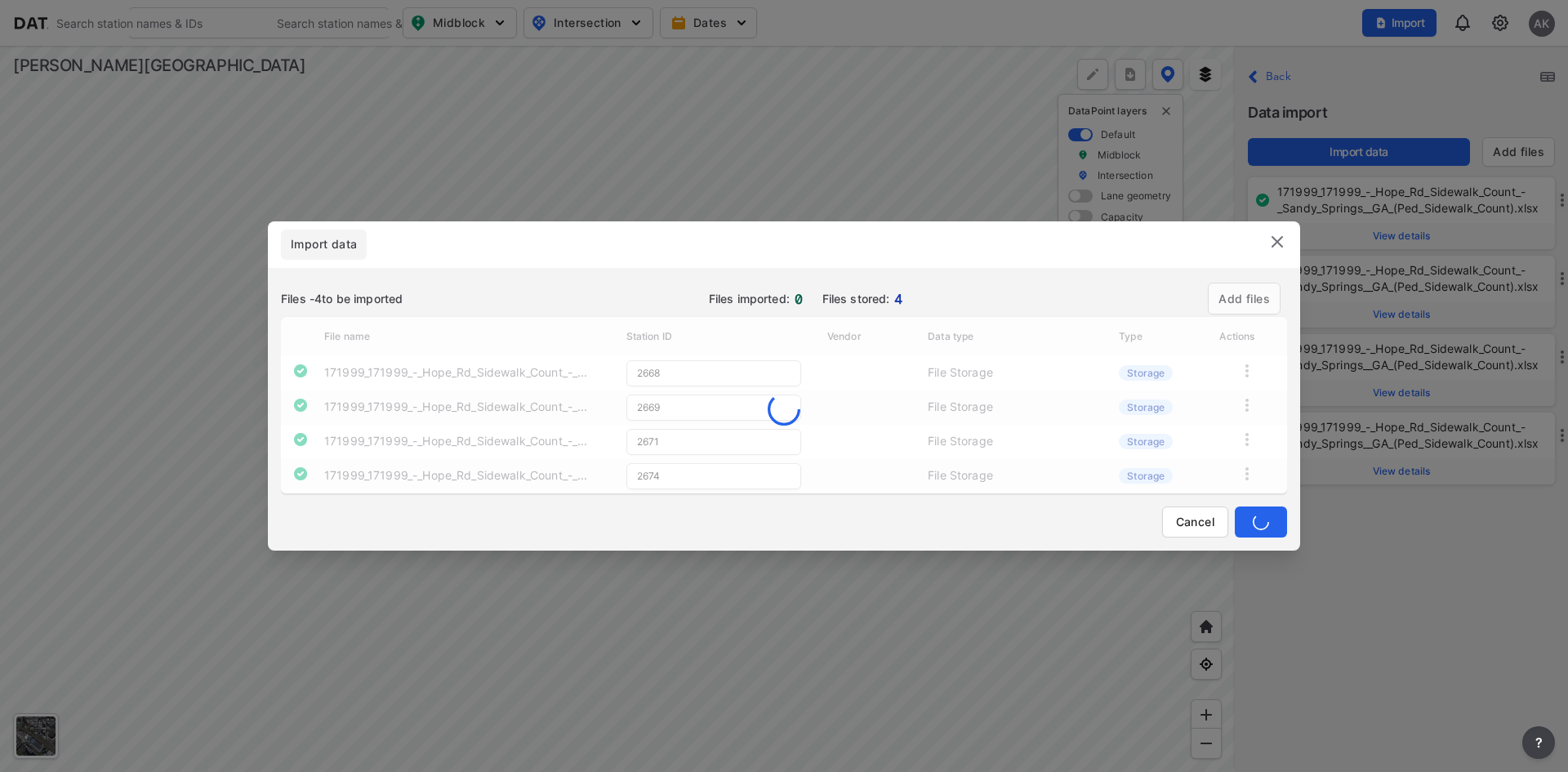
type input "2671"
type input "2674"
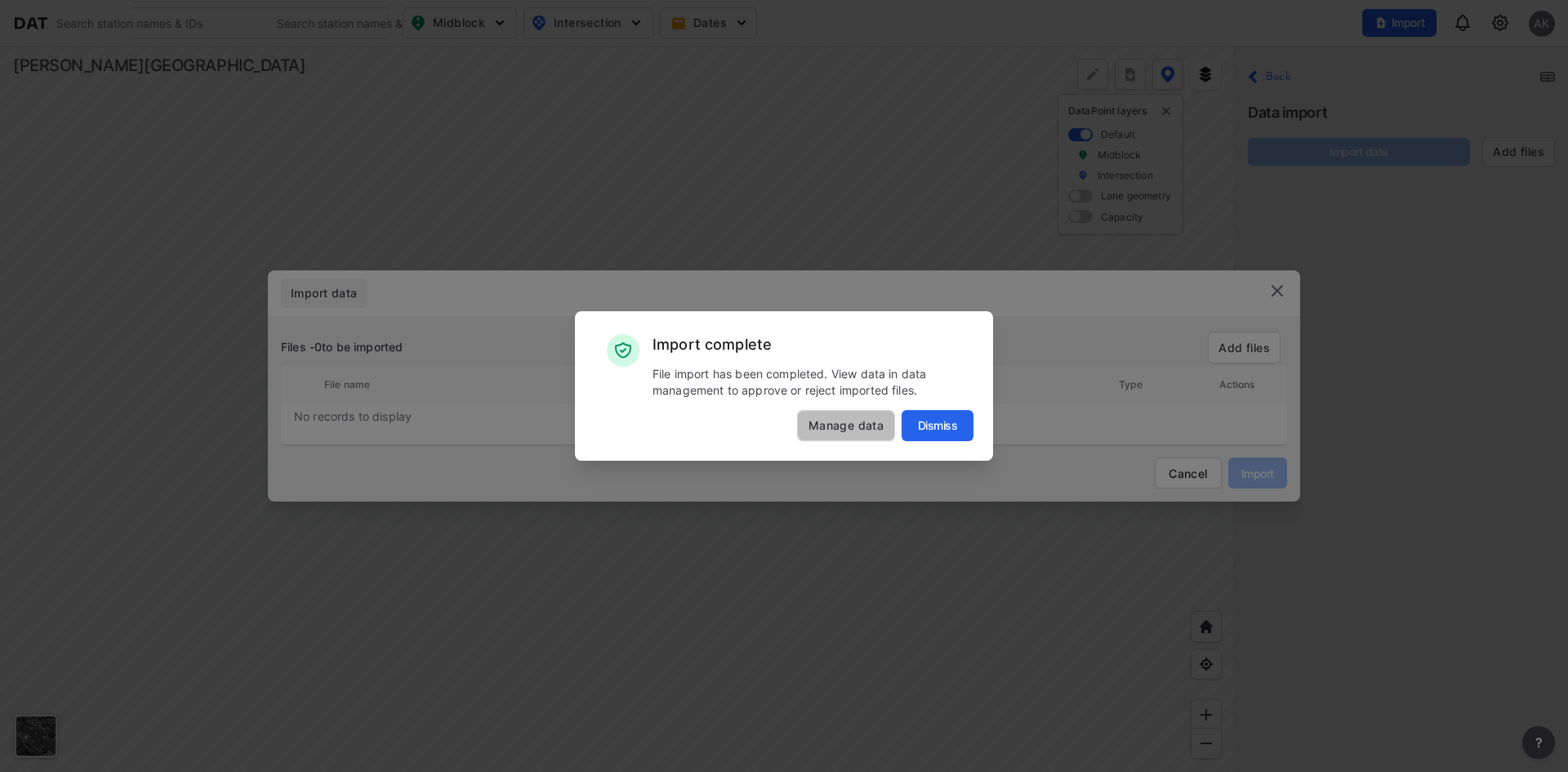
click at [860, 430] on span "Manage data" at bounding box center [846, 425] width 96 height 17
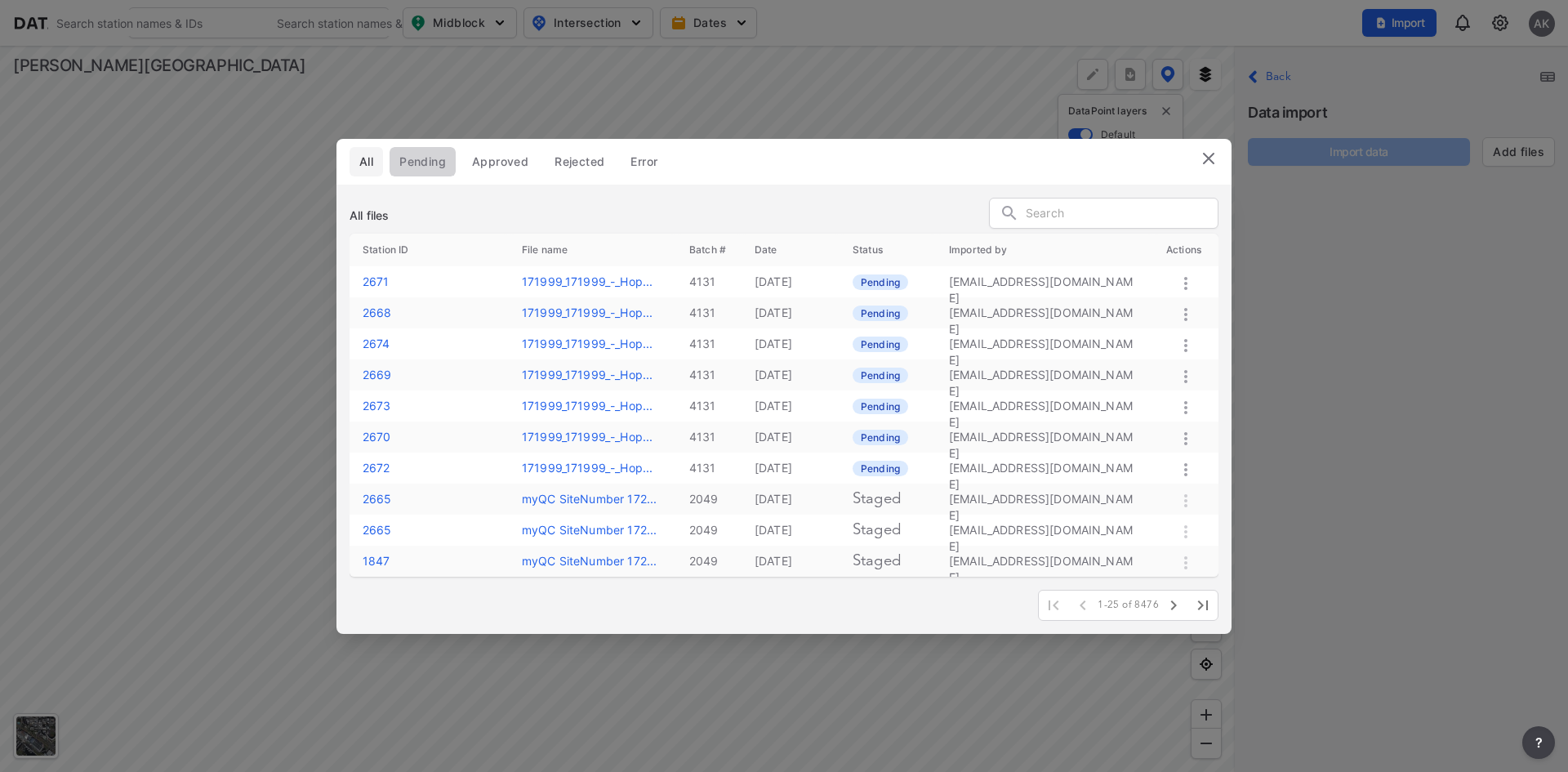
click at [420, 169] on span "Pending" at bounding box center [422, 162] width 47 height 17
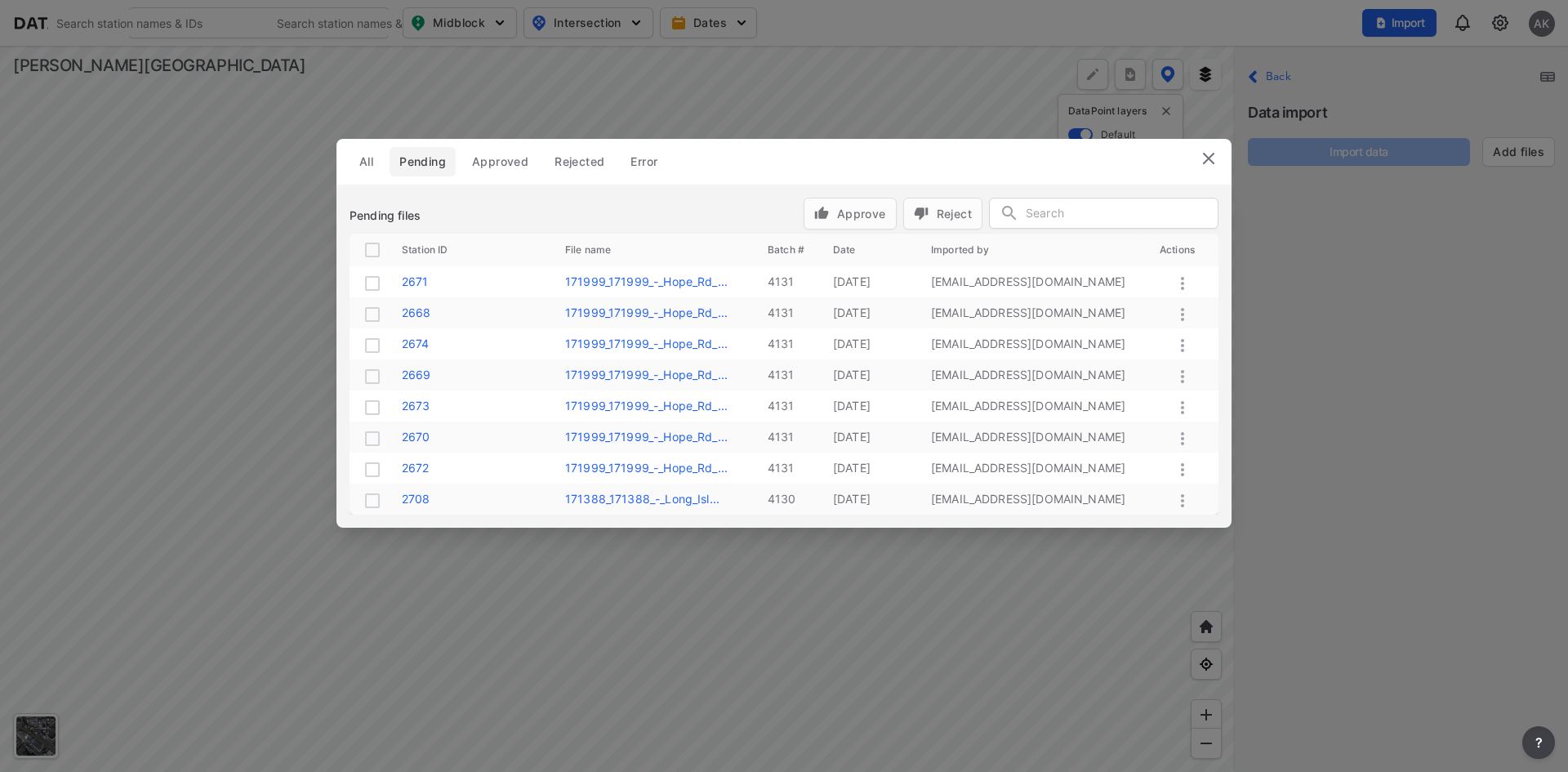
click at [375, 250] on input "checkbox" at bounding box center [372, 249] width 19 height 19
checkbox input "true"
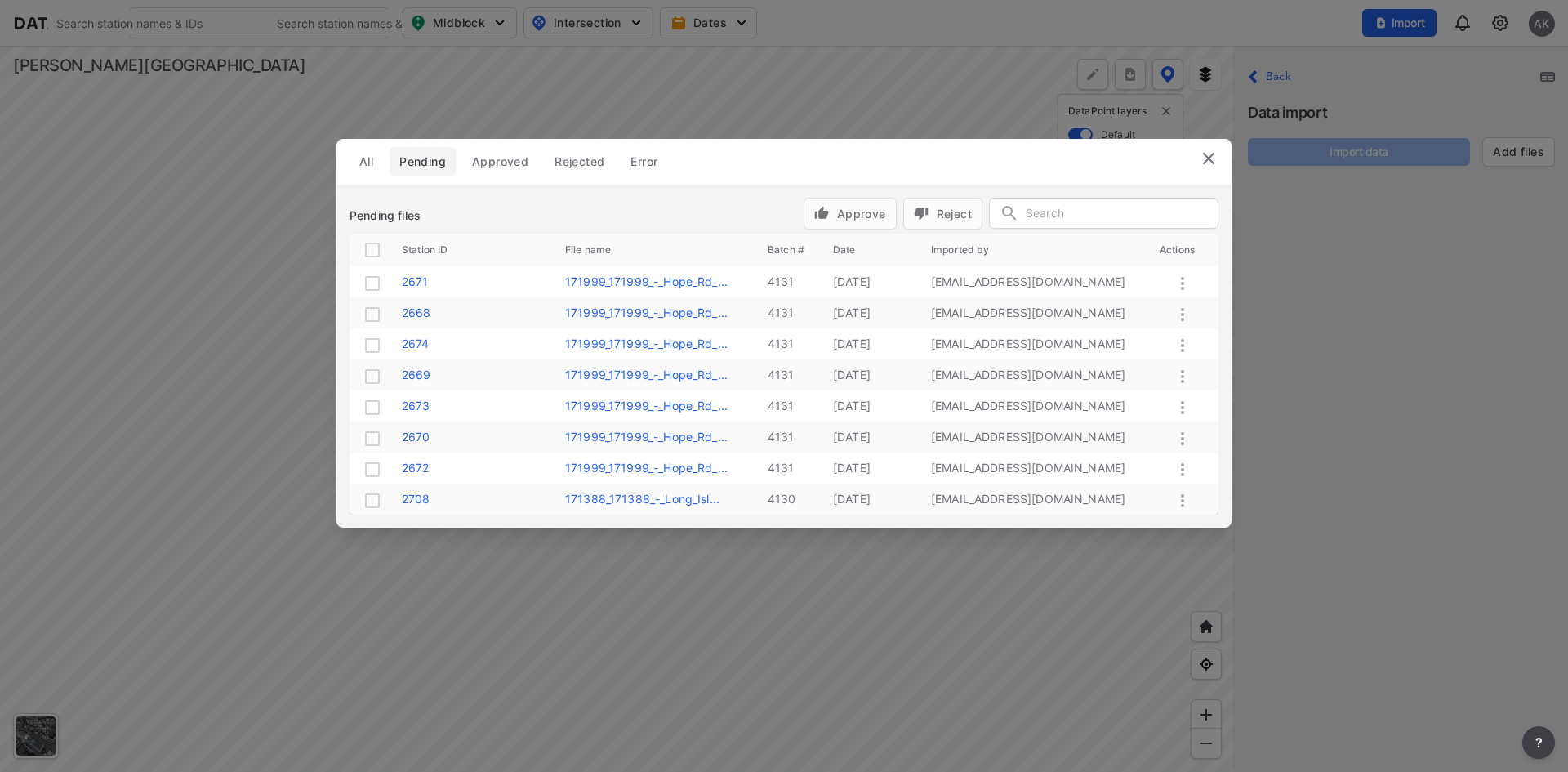
checkbox input "true"
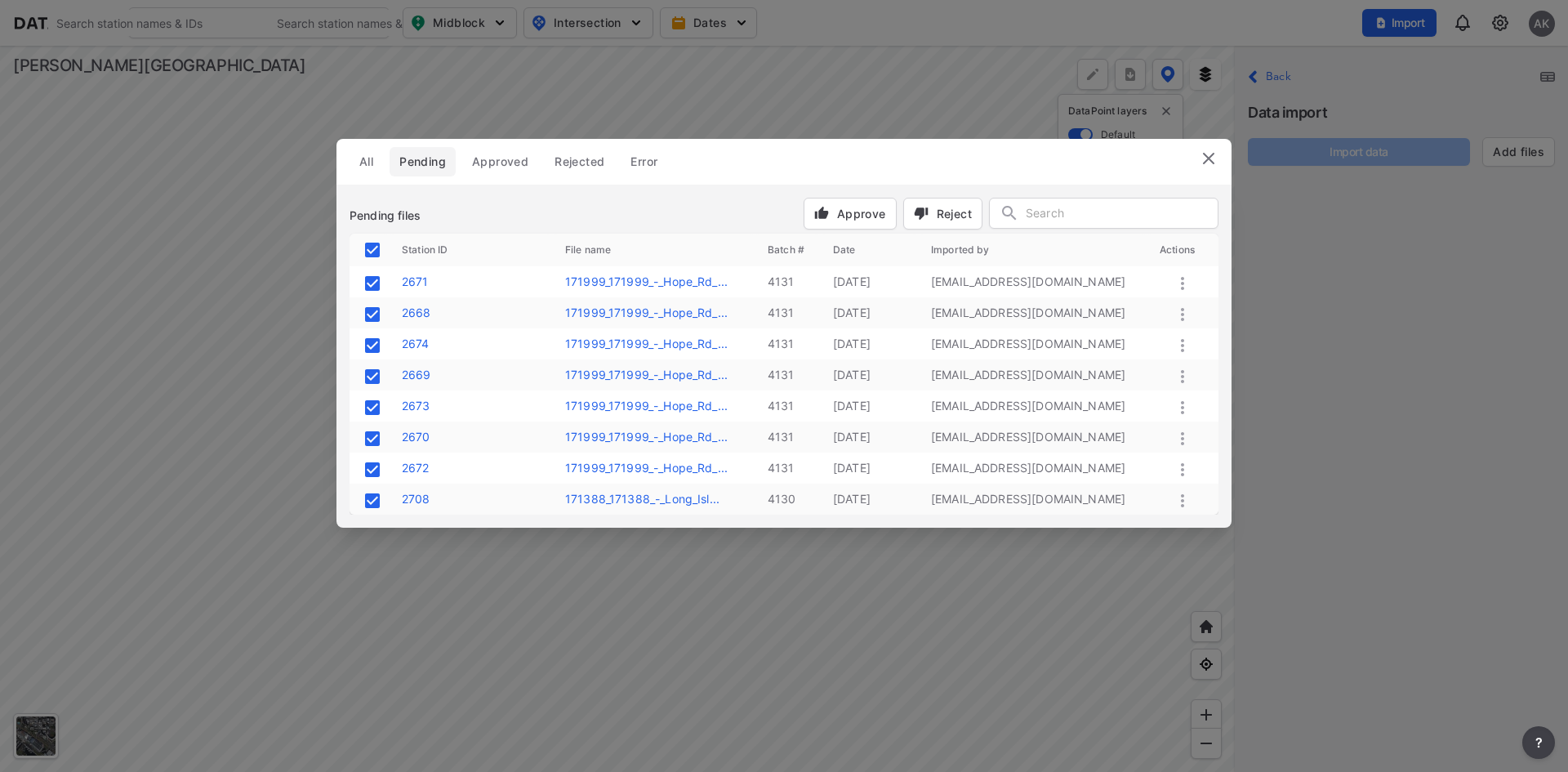
click at [838, 217] on span "Approve" at bounding box center [850, 214] width 71 height 17
checkbox input "false"
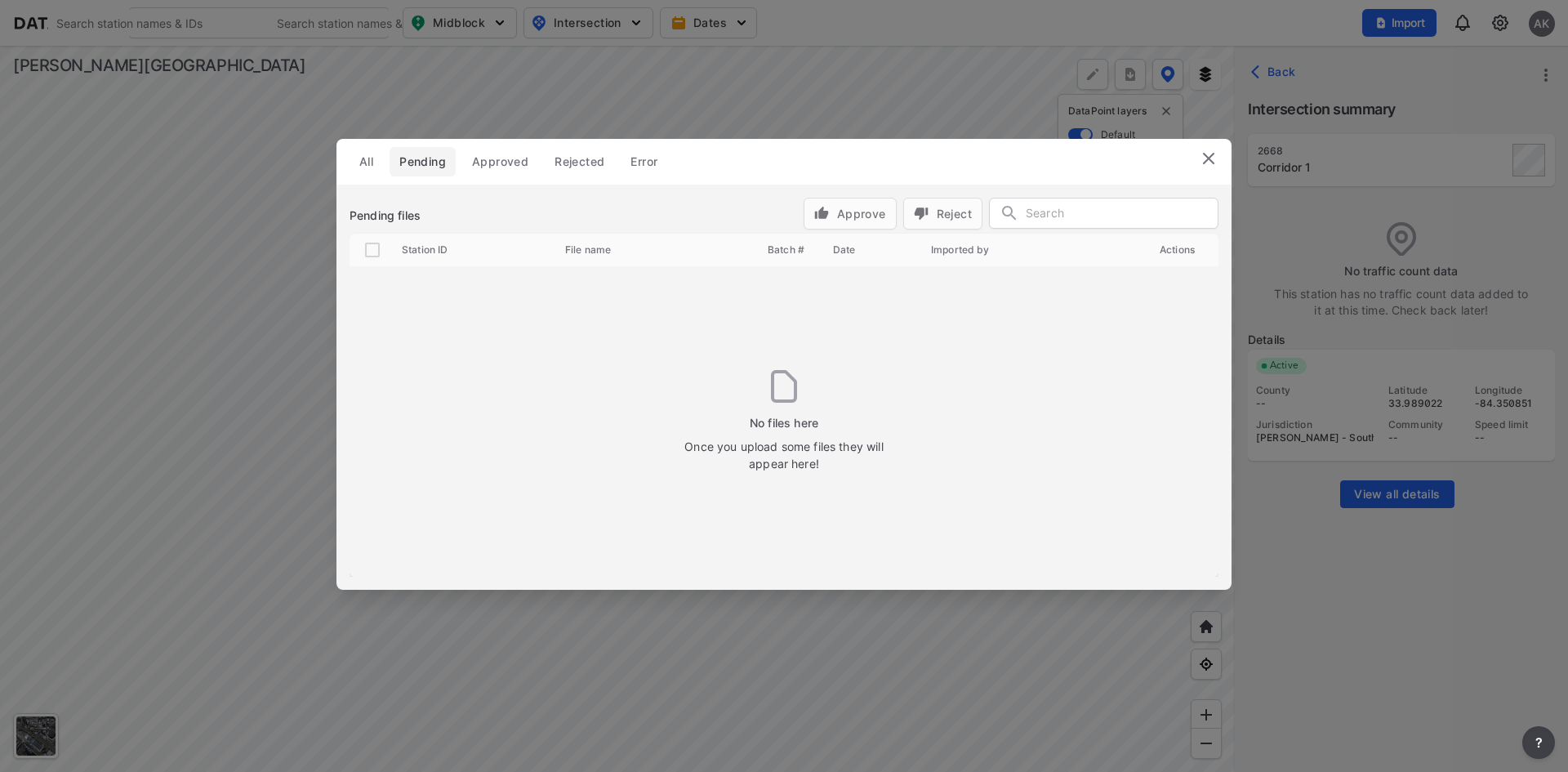
click at [1207, 156] on img at bounding box center [1208, 158] width 19 height 19
